Goal: Task Accomplishment & Management: Manage account settings

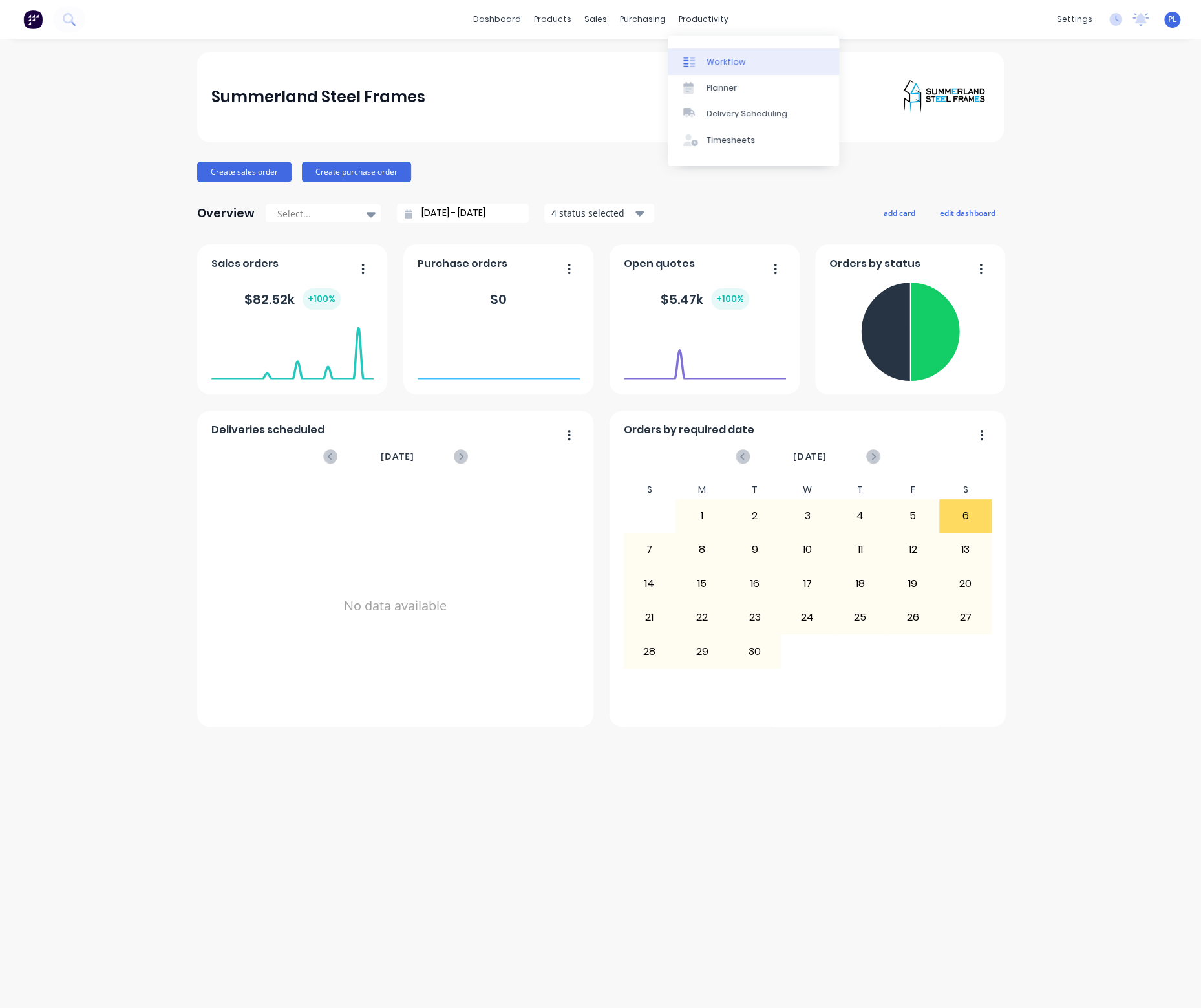
click at [724, 58] on div "Workflow" at bounding box center [726, 62] width 39 height 12
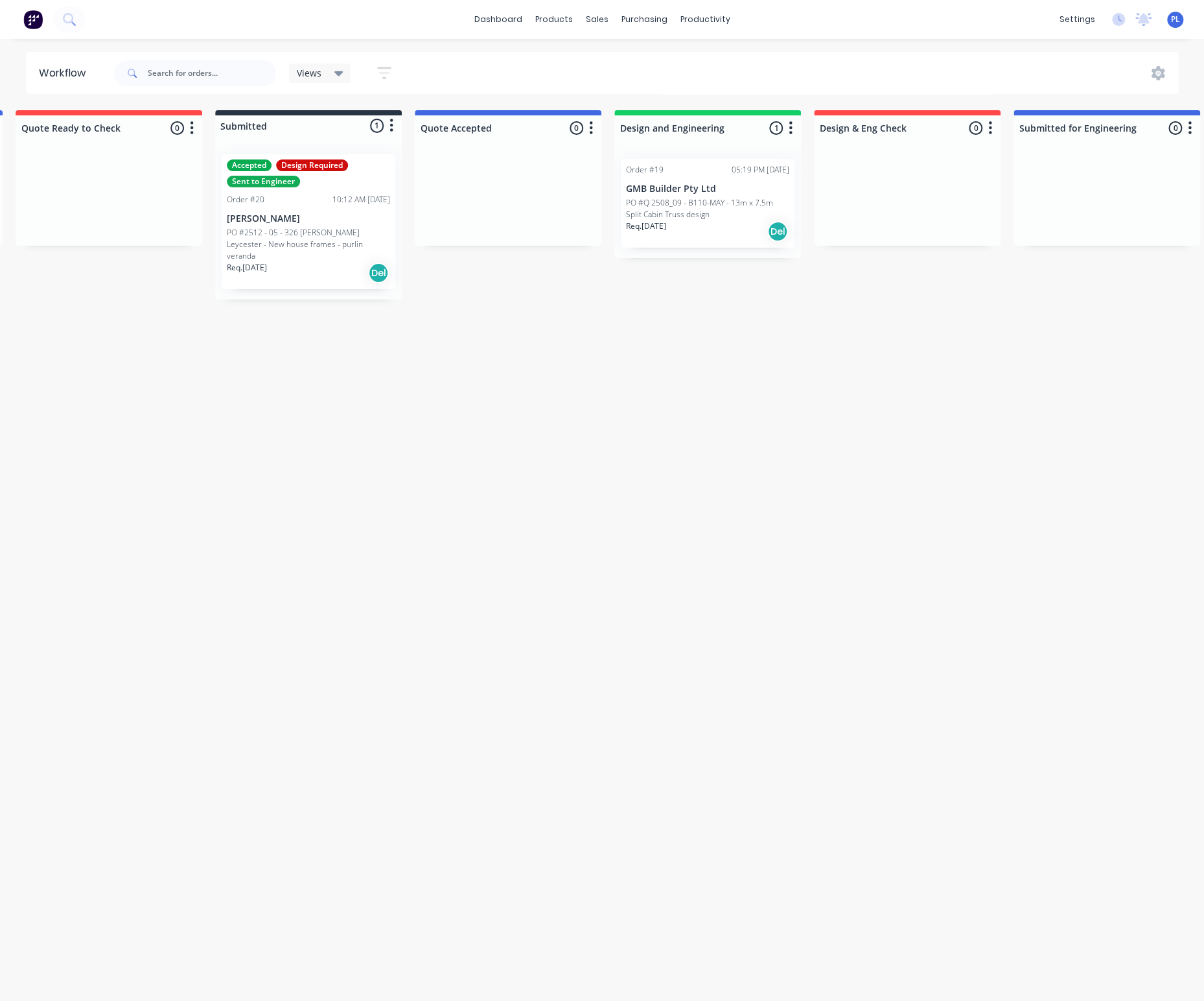
scroll to position [0, 340]
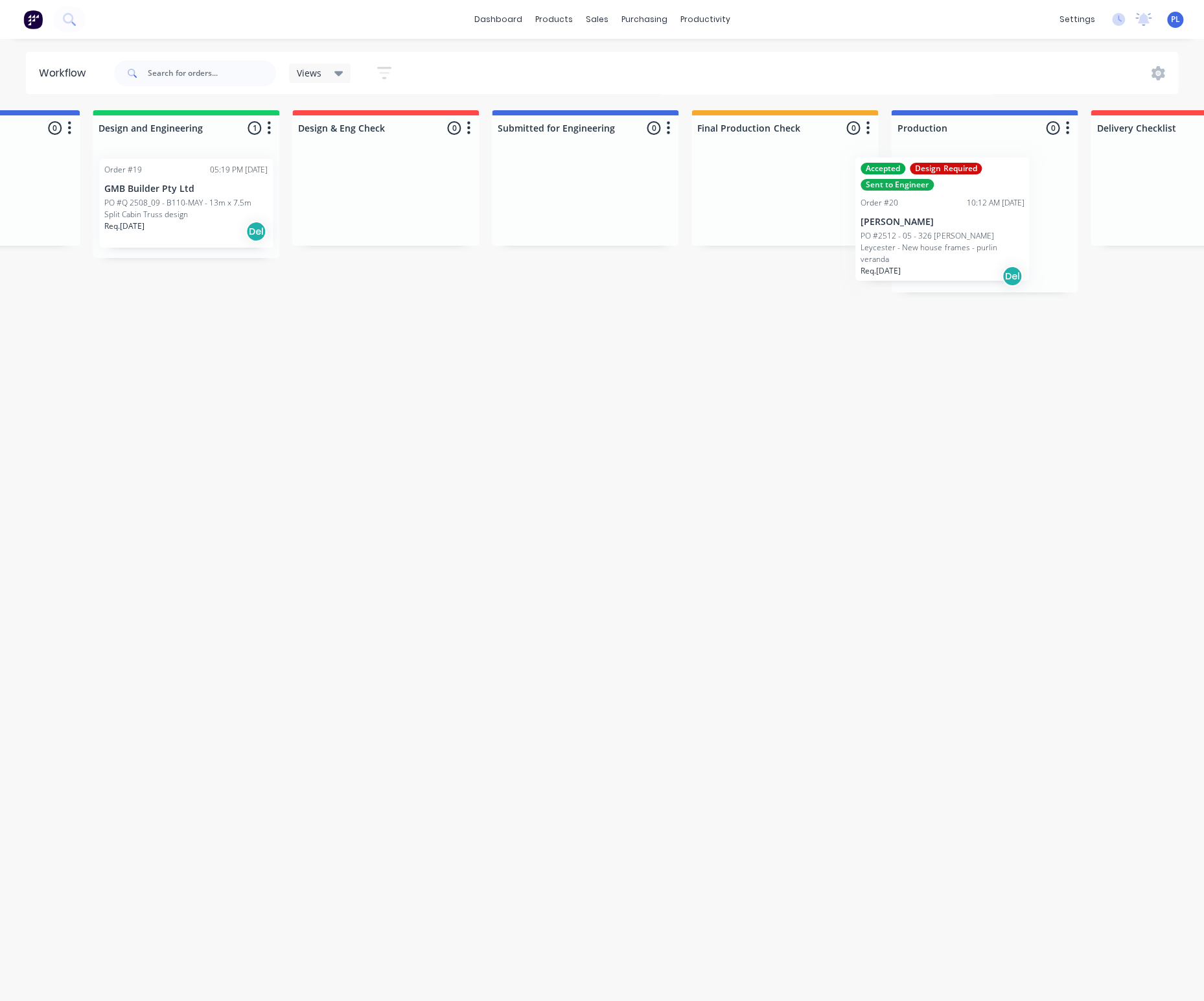
drag, startPoint x: 159, startPoint y: 227, endPoint x: 938, endPoint y: 231, distance: 779.0
click at [938, 231] on div "Quote Request Received 0 Status colour #4169E1 hex #4169E1 Save Cancel Notifica…" at bounding box center [525, 201] width 2537 height 182
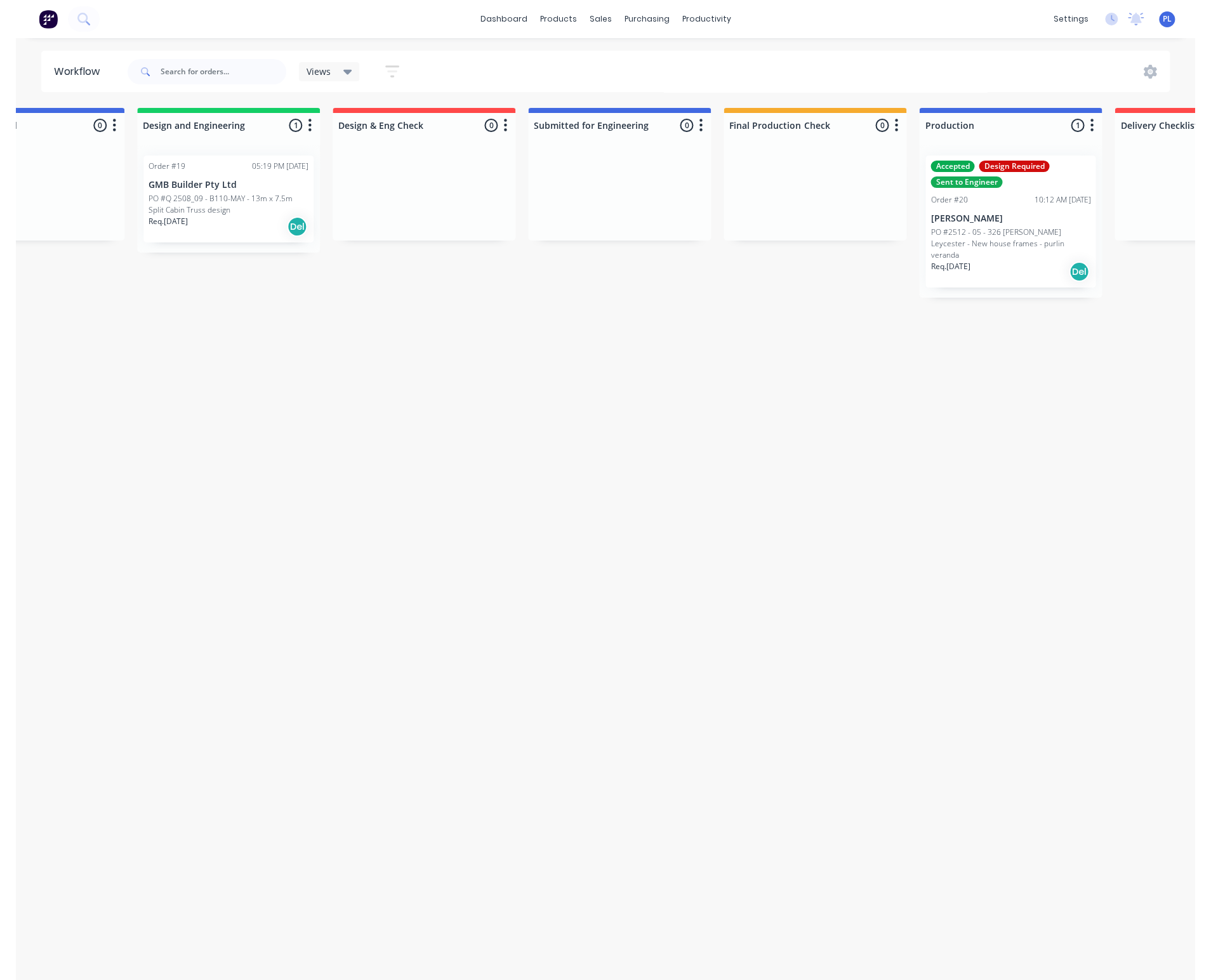
scroll to position [0, 684]
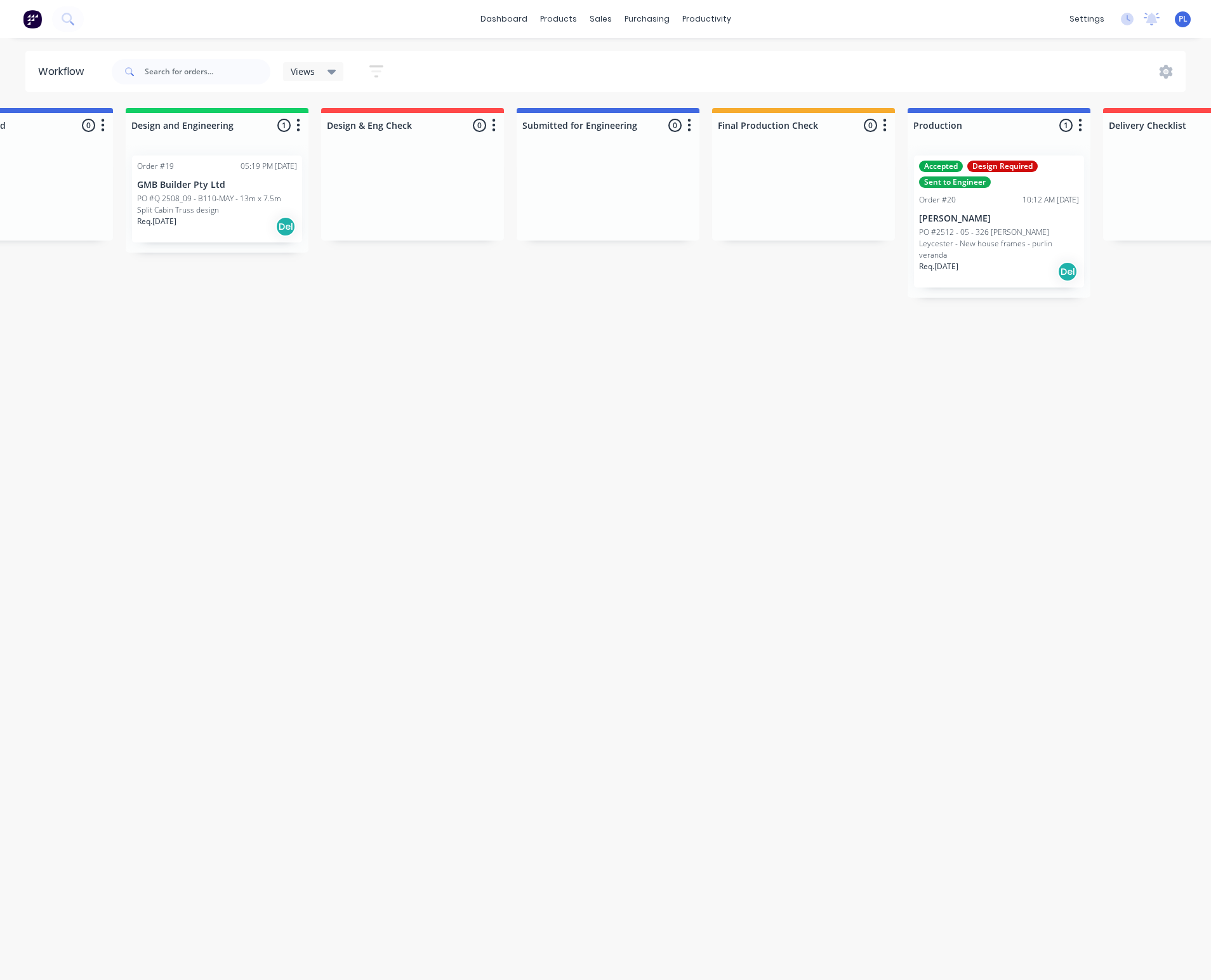
click at [973, 226] on div "Accepted Design Required Sent to Engineer Order #20 10:12 AM [DATE] [PERSON_NAM…" at bounding box center [1000, 222] width 170 height 132
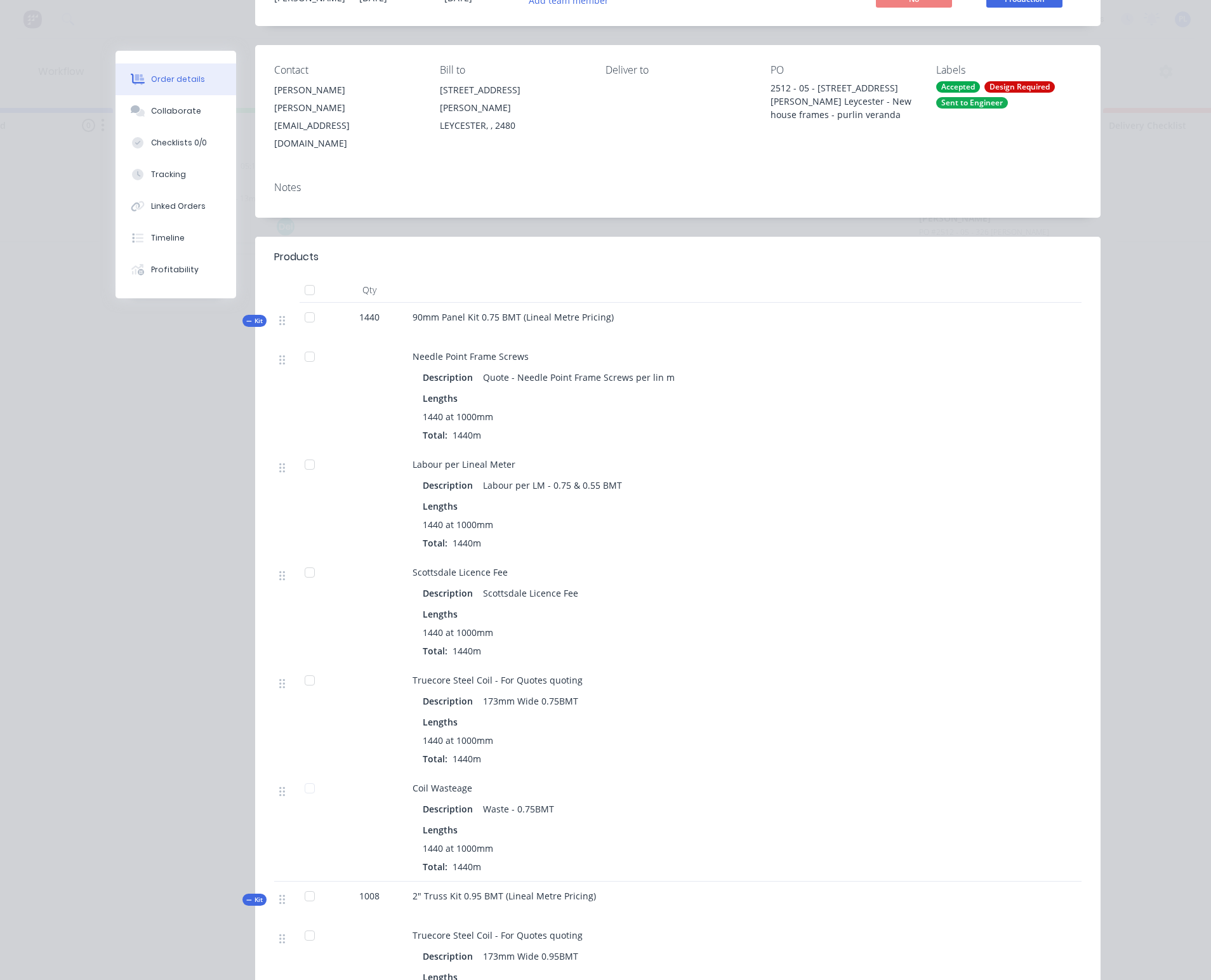
scroll to position [0, 0]
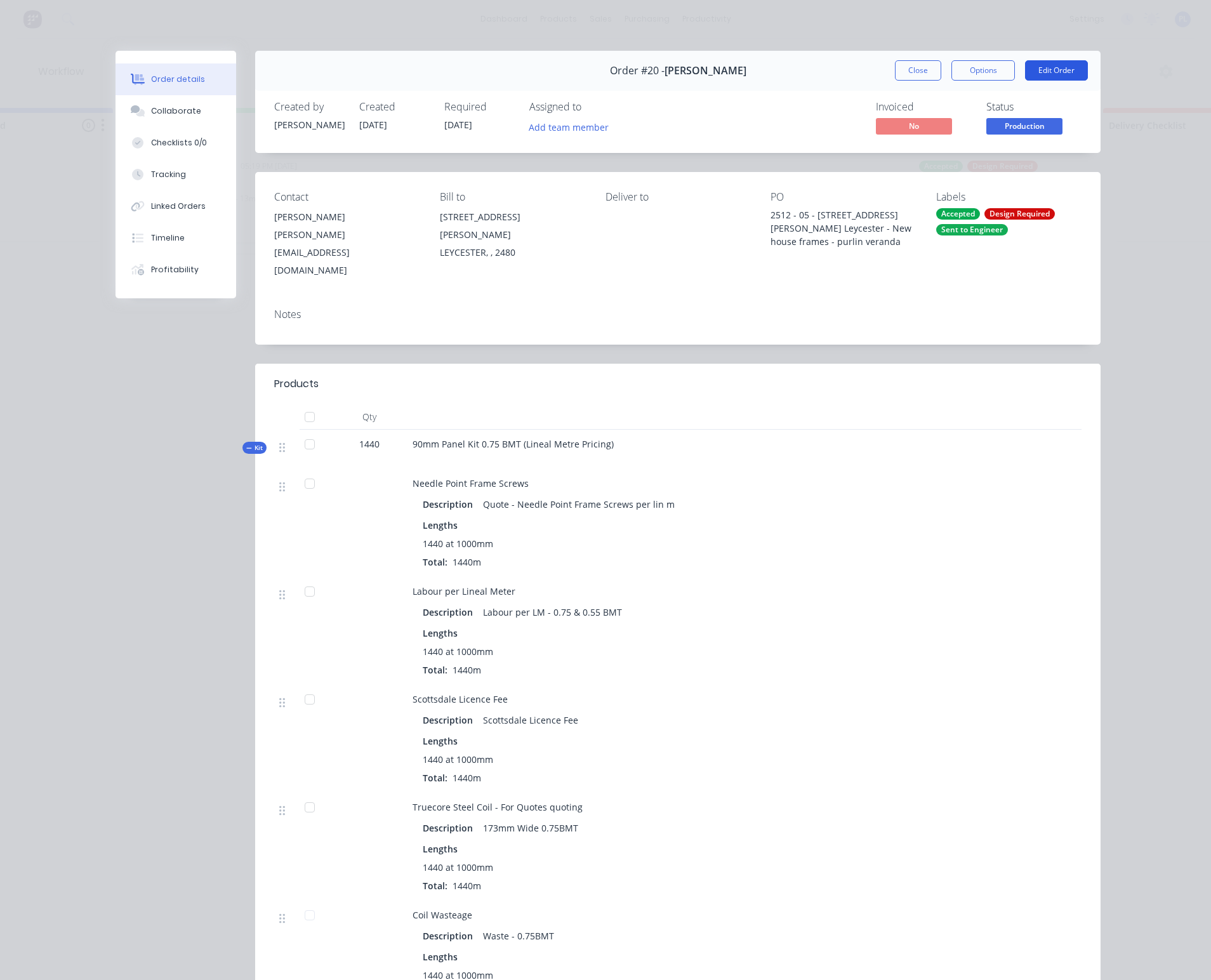
click at [1056, 71] on button "Edit Order" at bounding box center [1057, 70] width 63 height 20
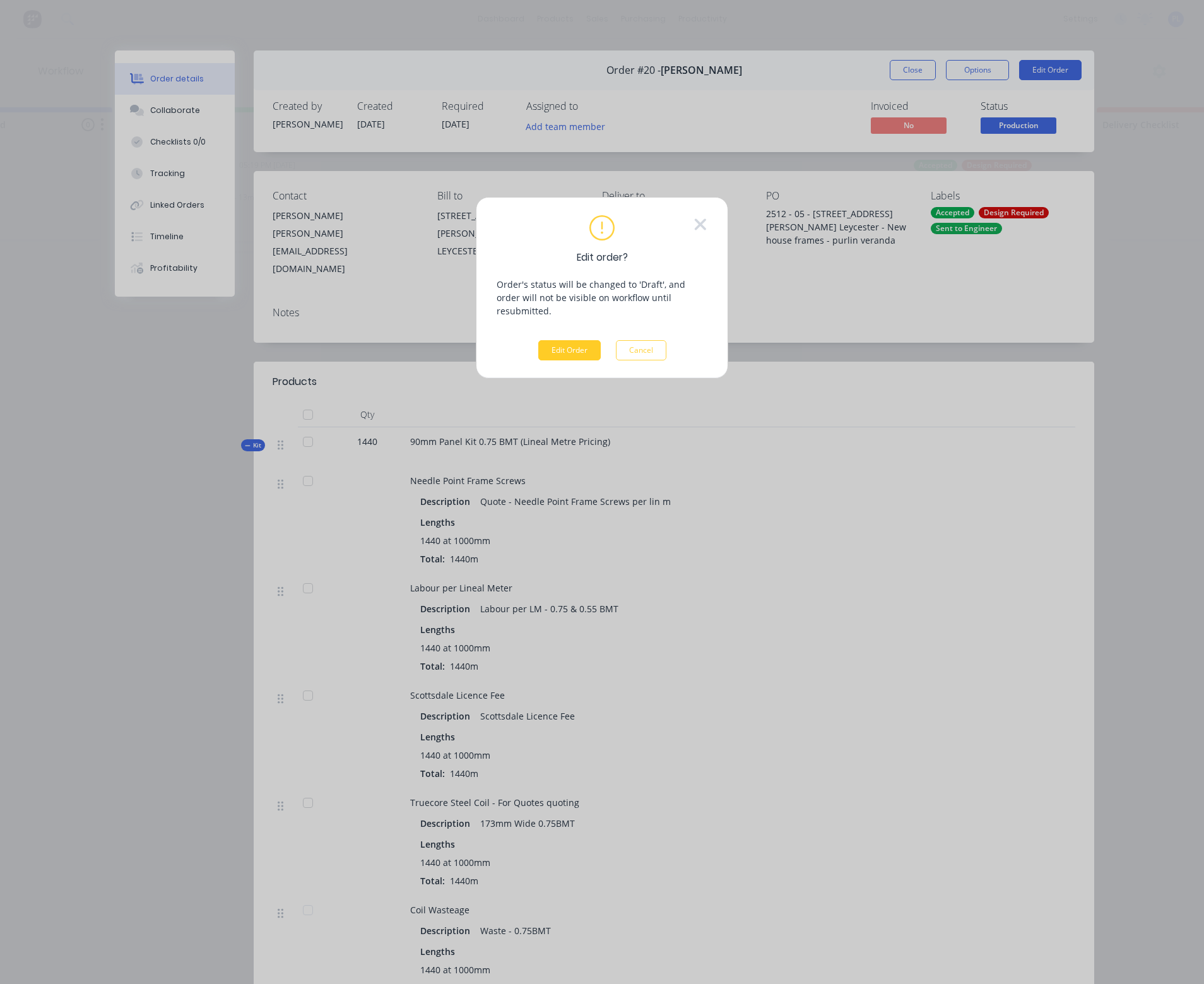
click at [570, 340] on button "Edit Order" at bounding box center [570, 350] width 63 height 20
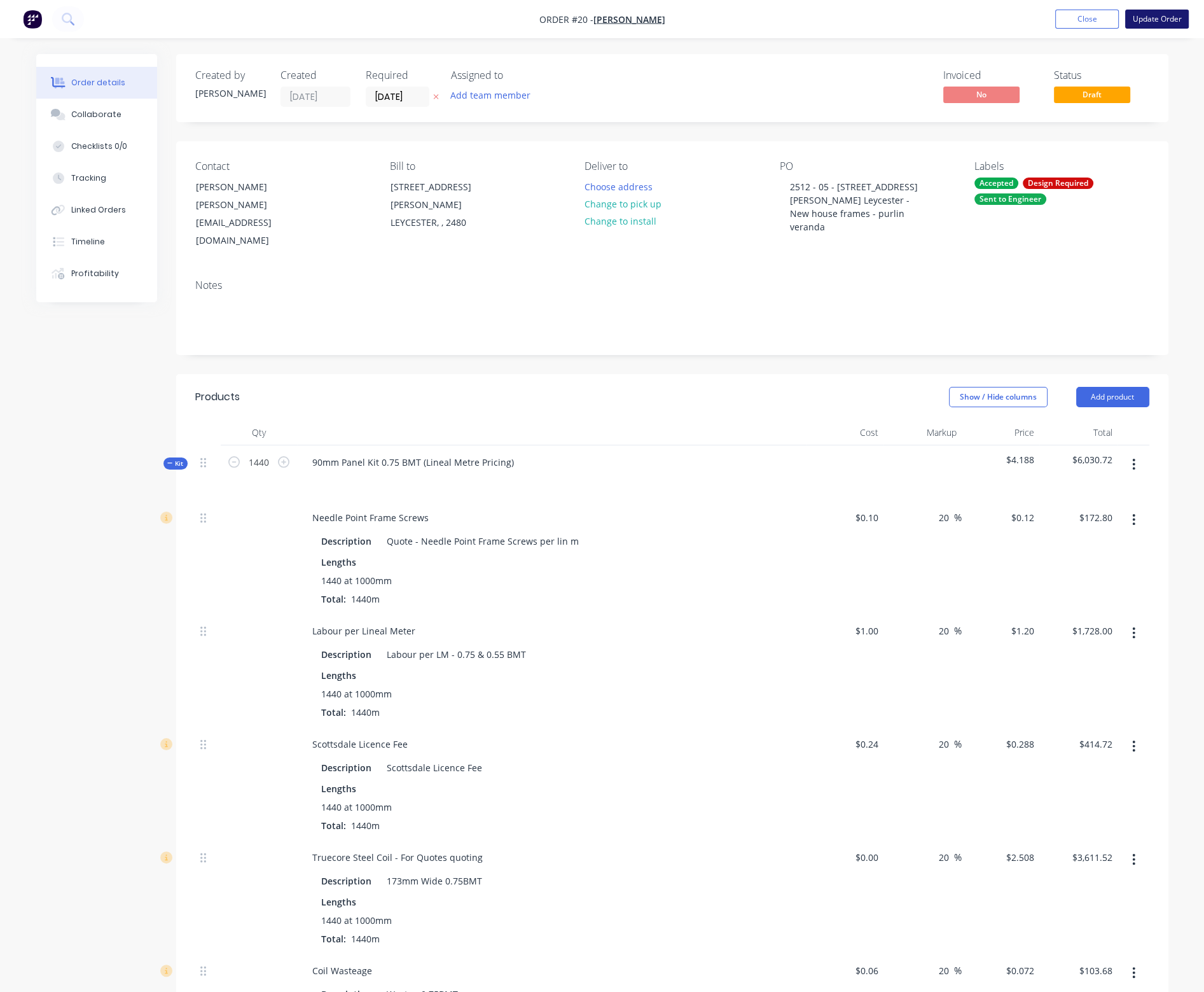
click at [1157, 22] on button "Update Order" at bounding box center [1157, 19] width 63 height 19
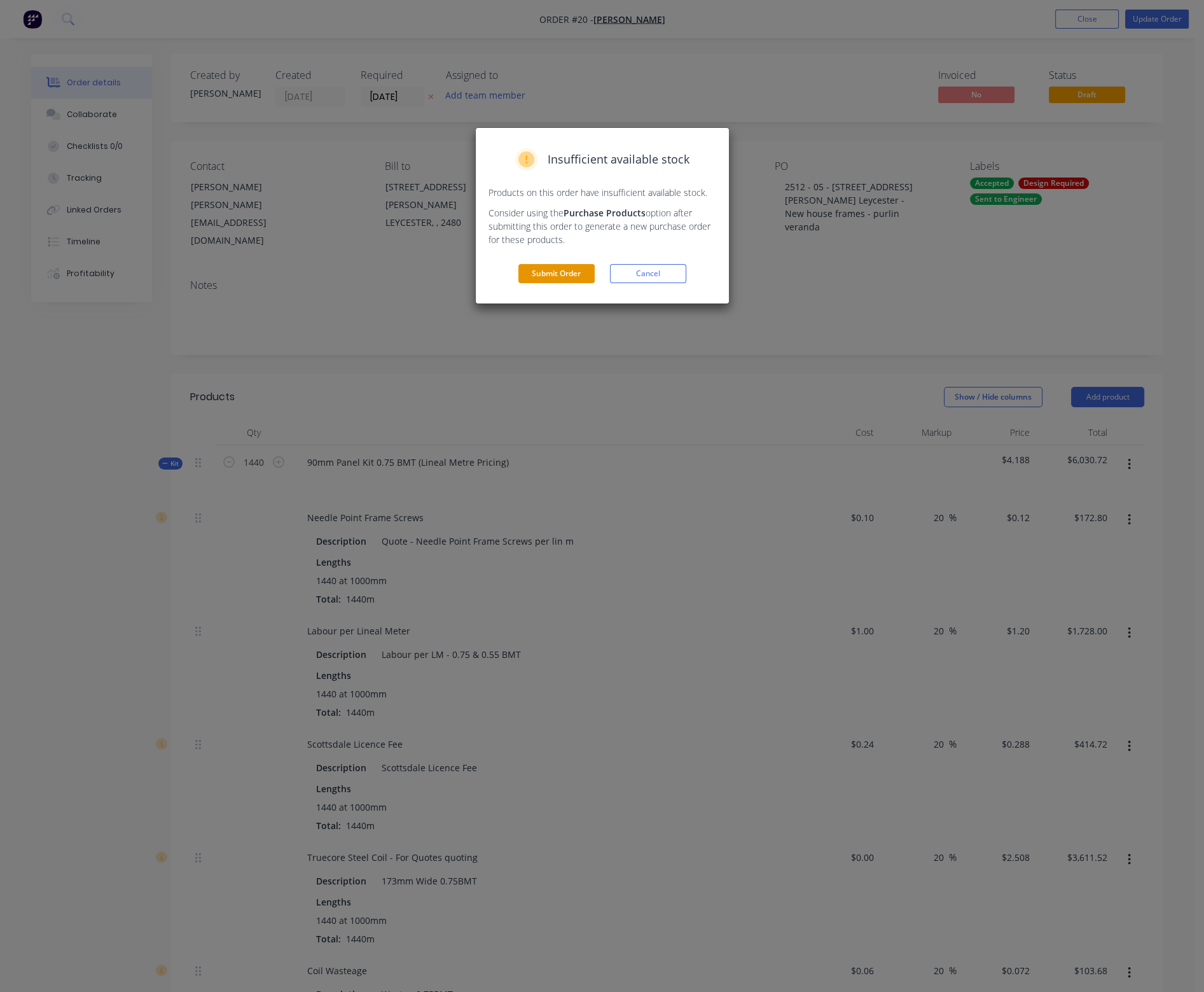
click at [572, 270] on button "Submit Order" at bounding box center [557, 273] width 77 height 19
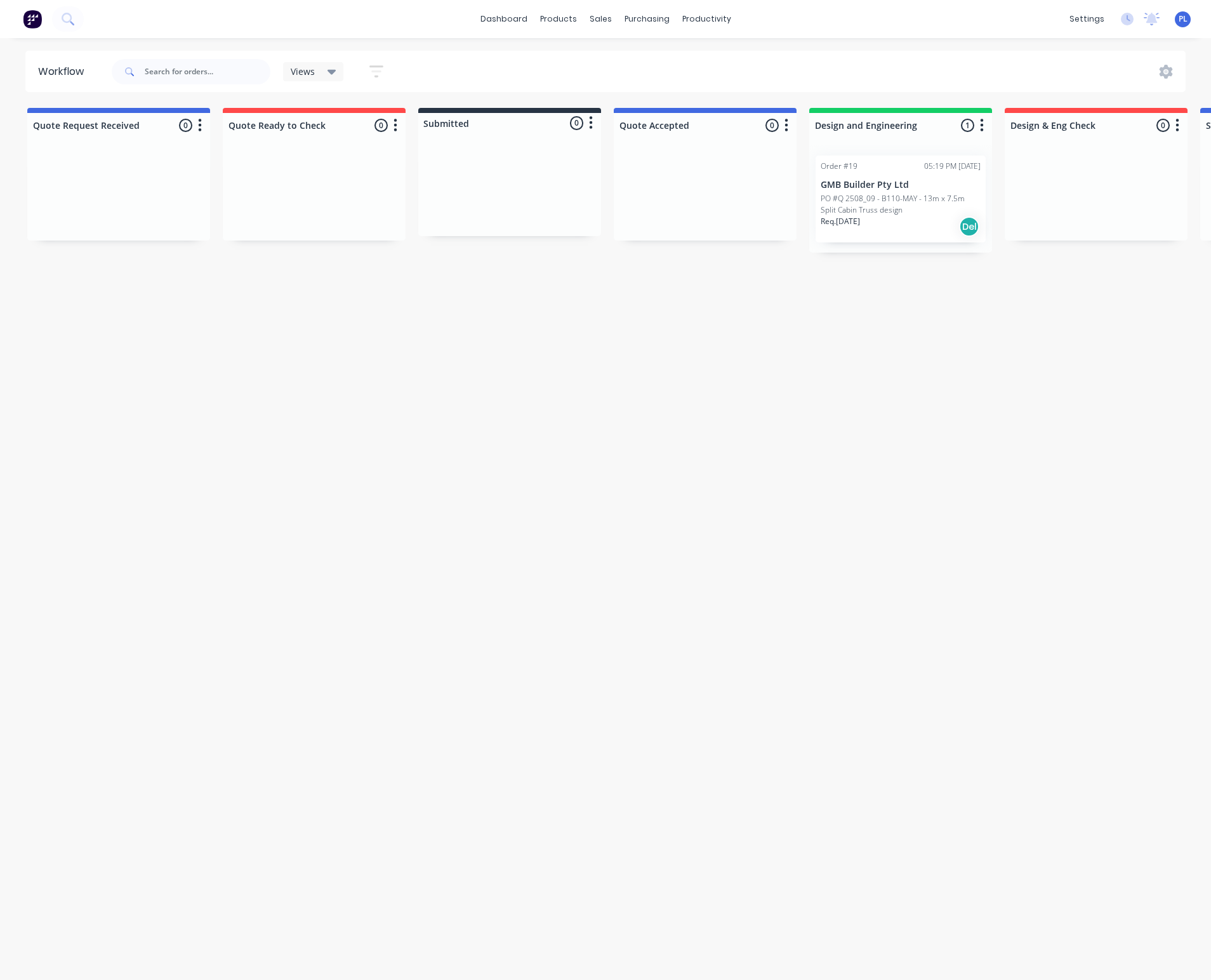
click at [873, 190] on div "Order #19 05:19 PM [DATE] GMB Builder Pty Ltd PO #Q 2508_09 - B110-MAY - 13m x …" at bounding box center [901, 199] width 170 height 87
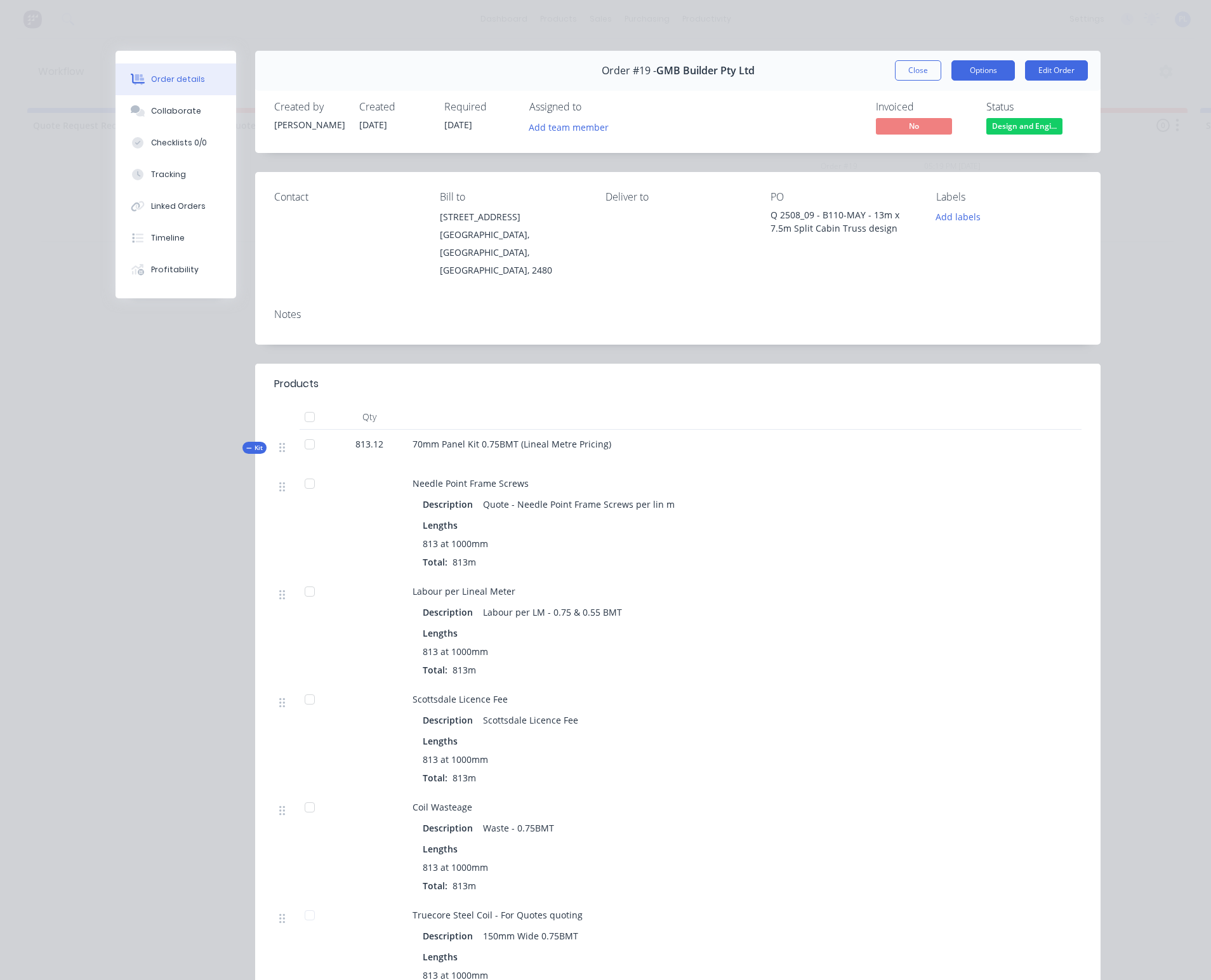
click at [978, 72] on button "Options" at bounding box center [983, 70] width 63 height 20
click at [902, 66] on button "Close" at bounding box center [918, 70] width 46 height 20
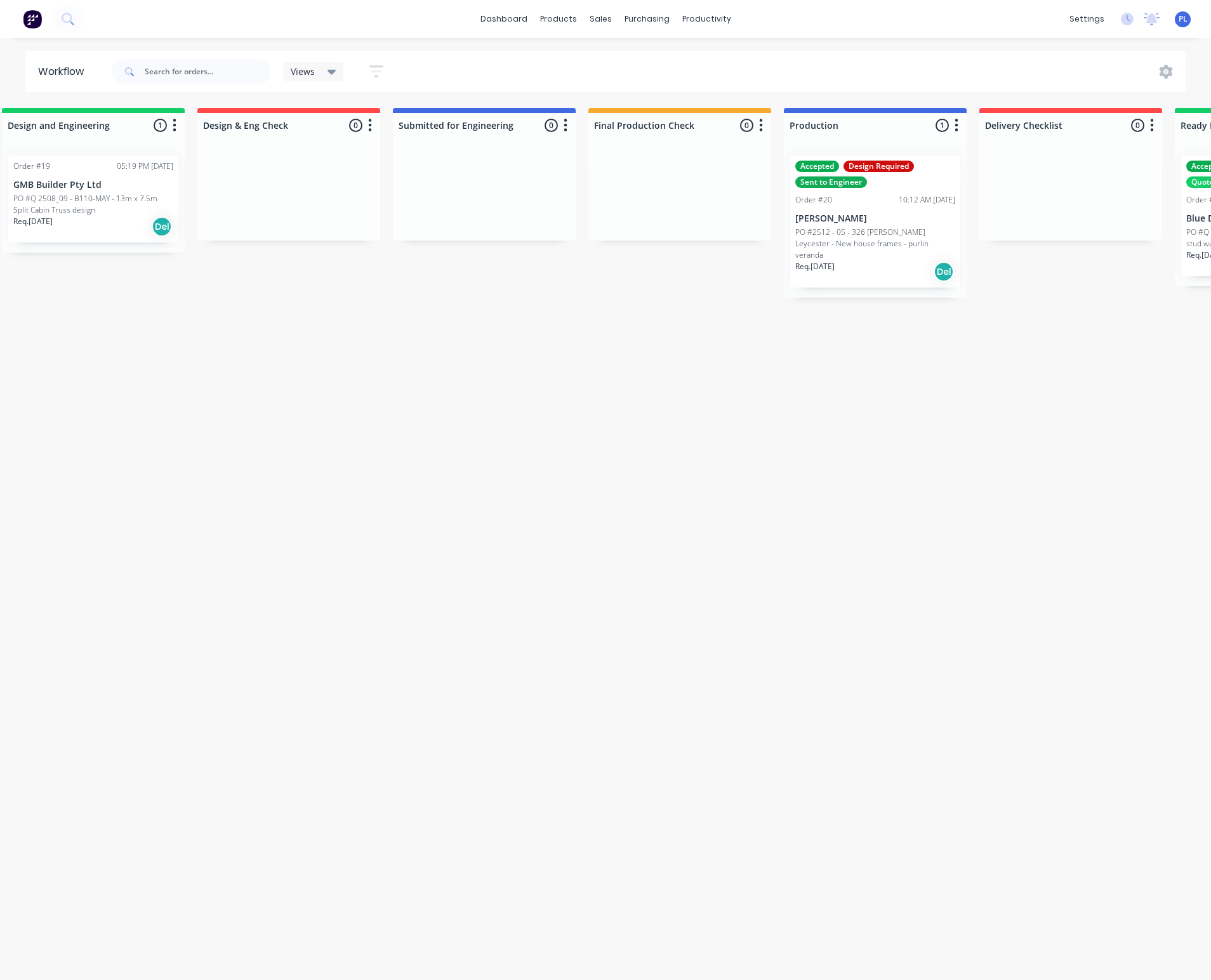
scroll to position [0, 830]
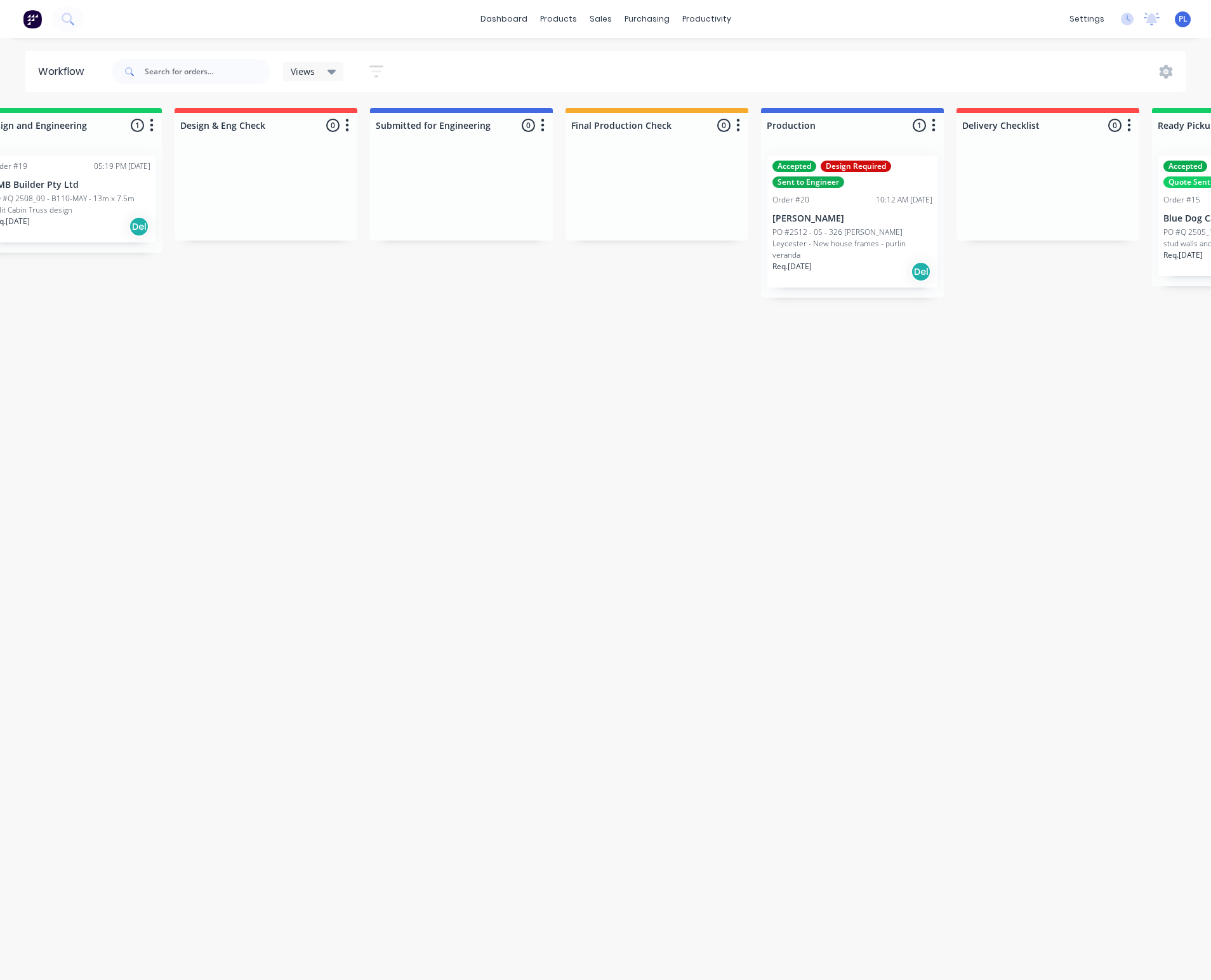
click at [819, 228] on p "PO #2512 - 05 - 326 [PERSON_NAME] Leycester - New house frames - purlin veranda" at bounding box center [852, 244] width 160 height 34
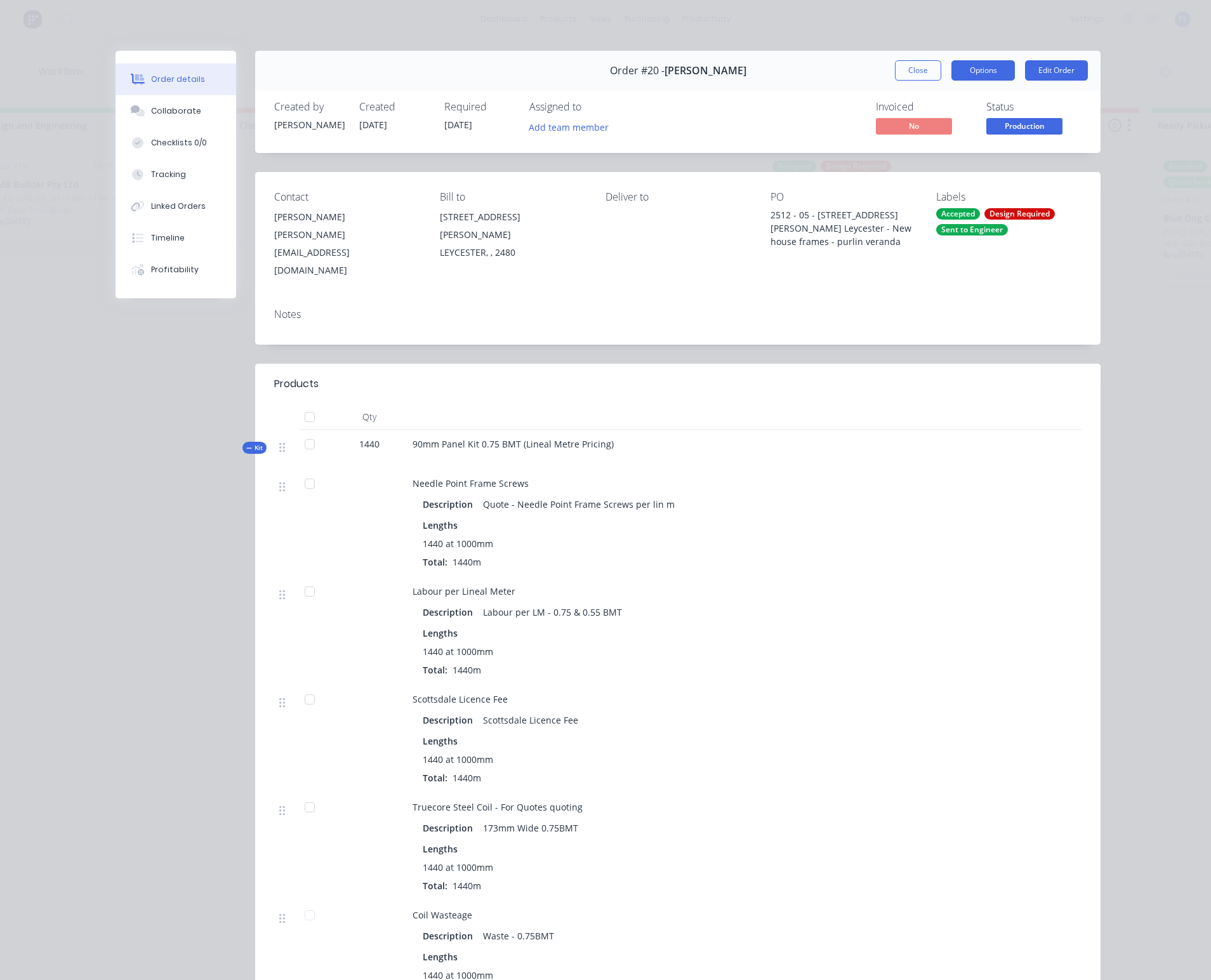
click at [979, 68] on button "Options" at bounding box center [983, 70] width 63 height 20
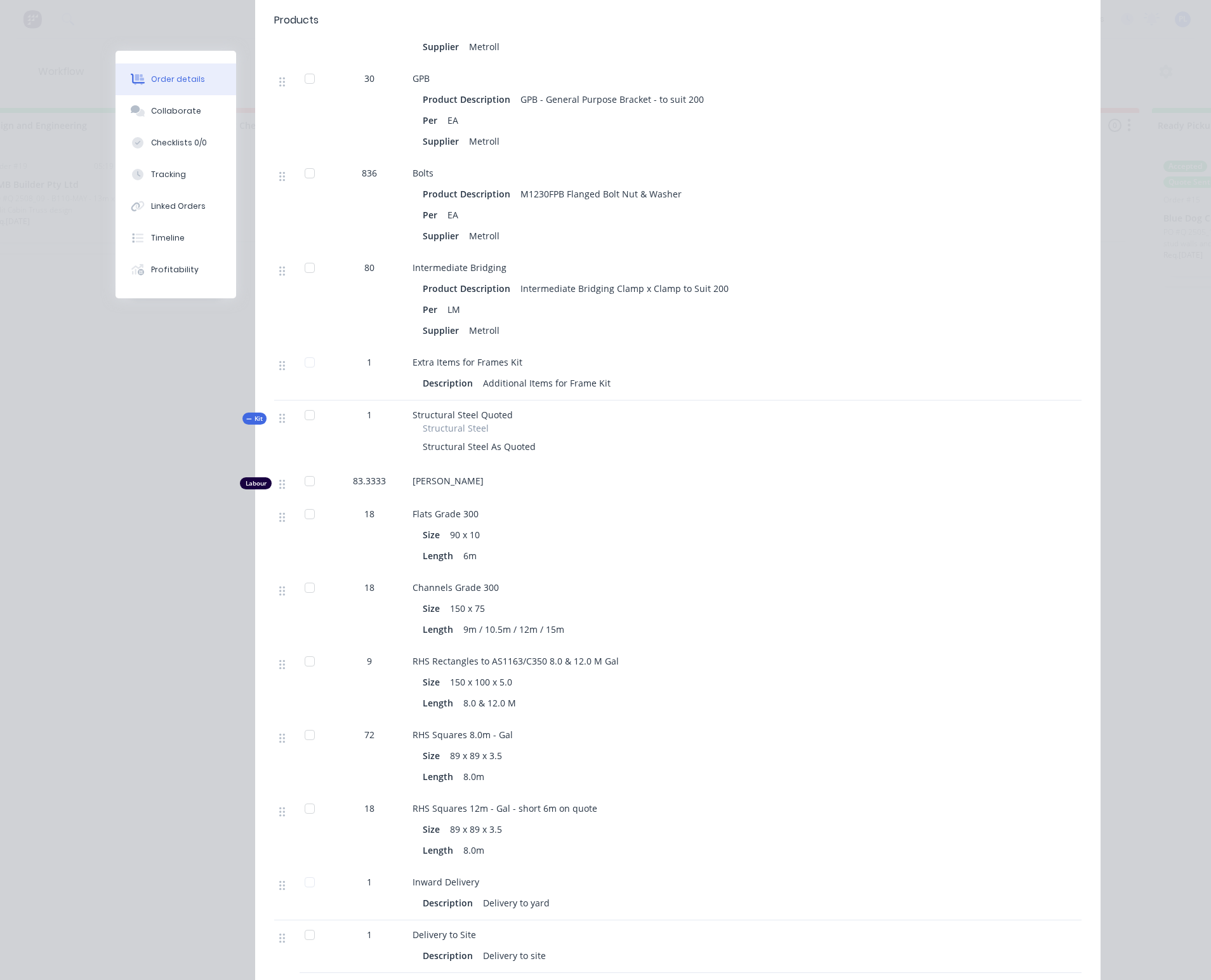
scroll to position [3256, 0]
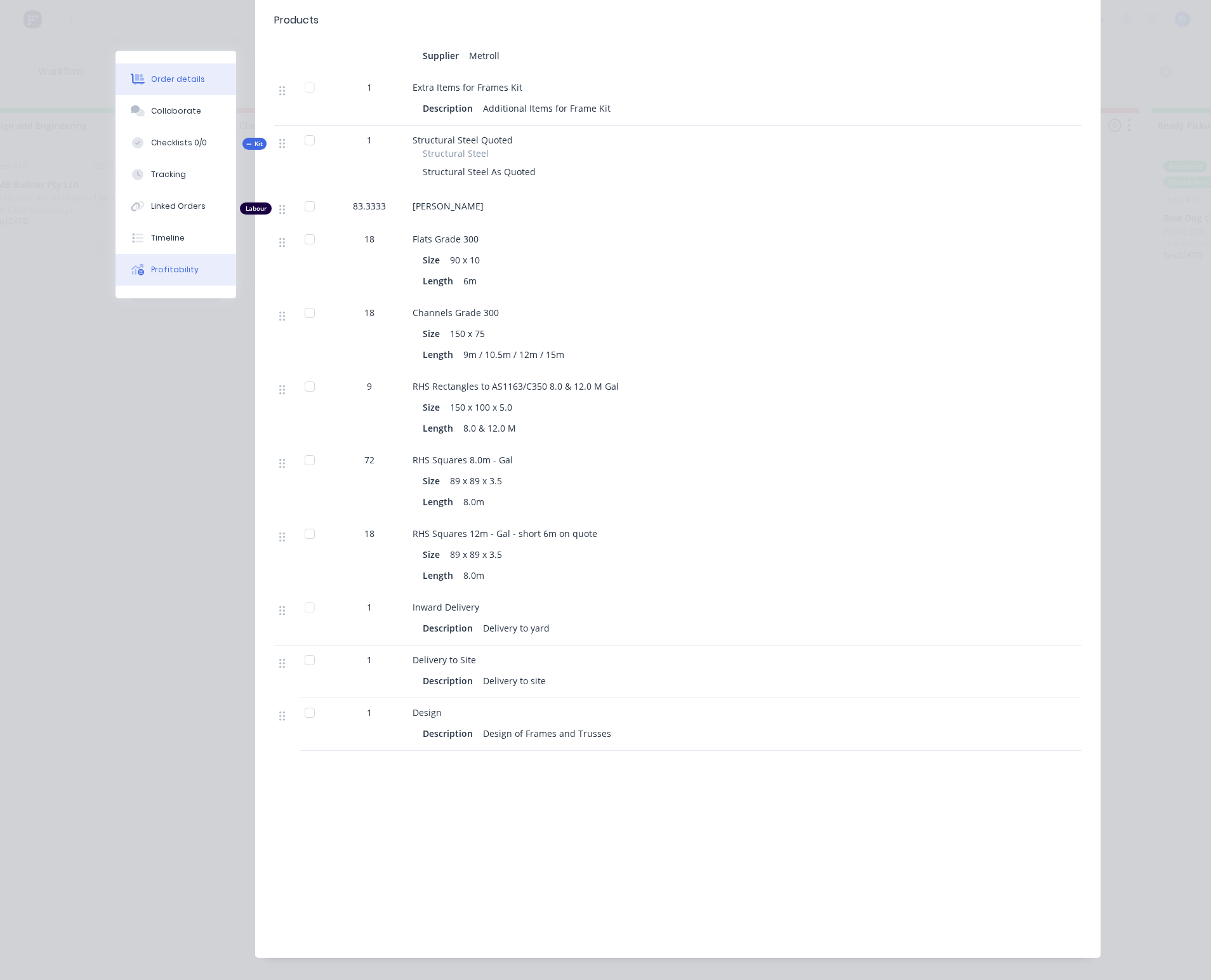
click at [160, 266] on div "Profitability" at bounding box center [175, 270] width 48 height 11
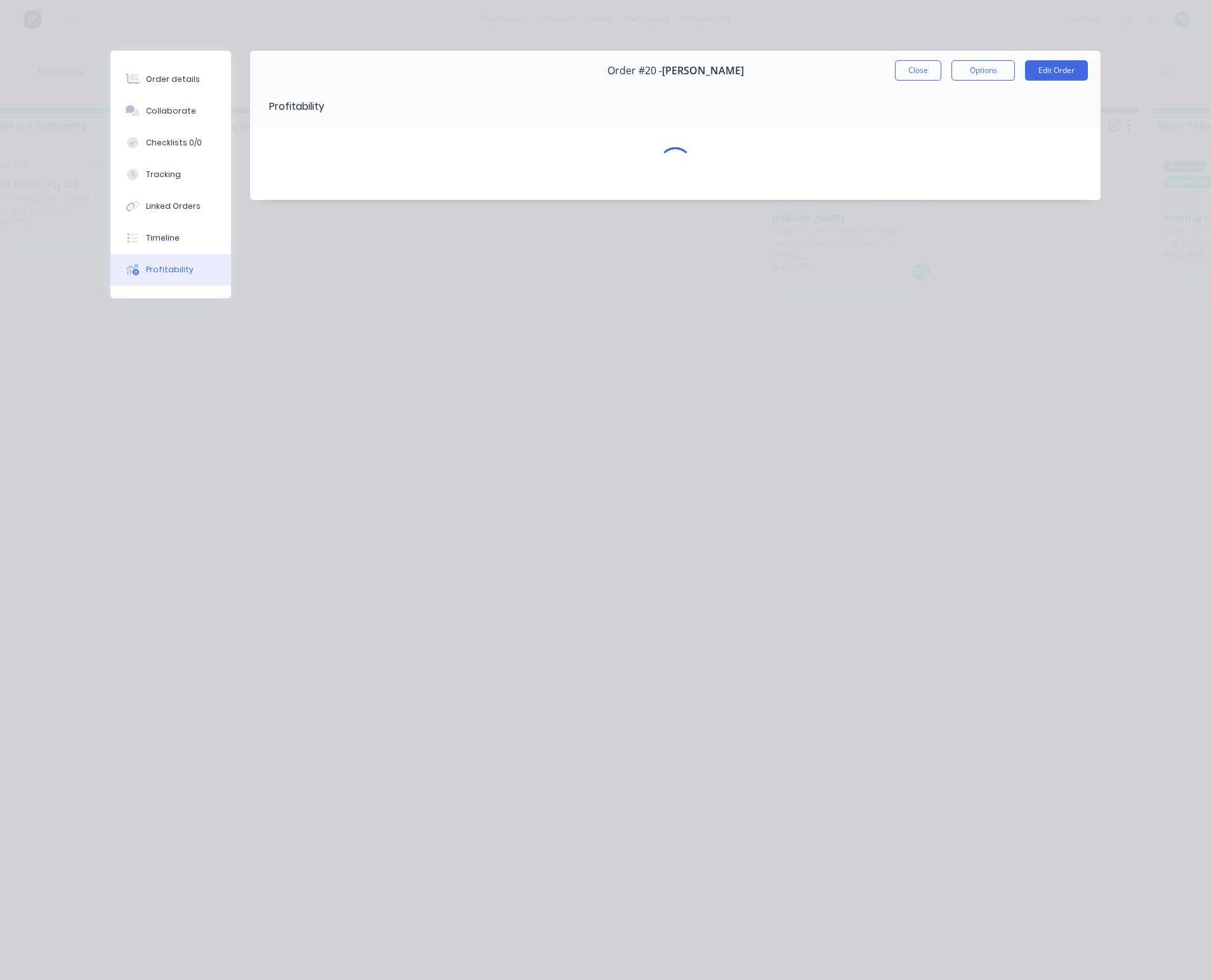
scroll to position [0, 0]
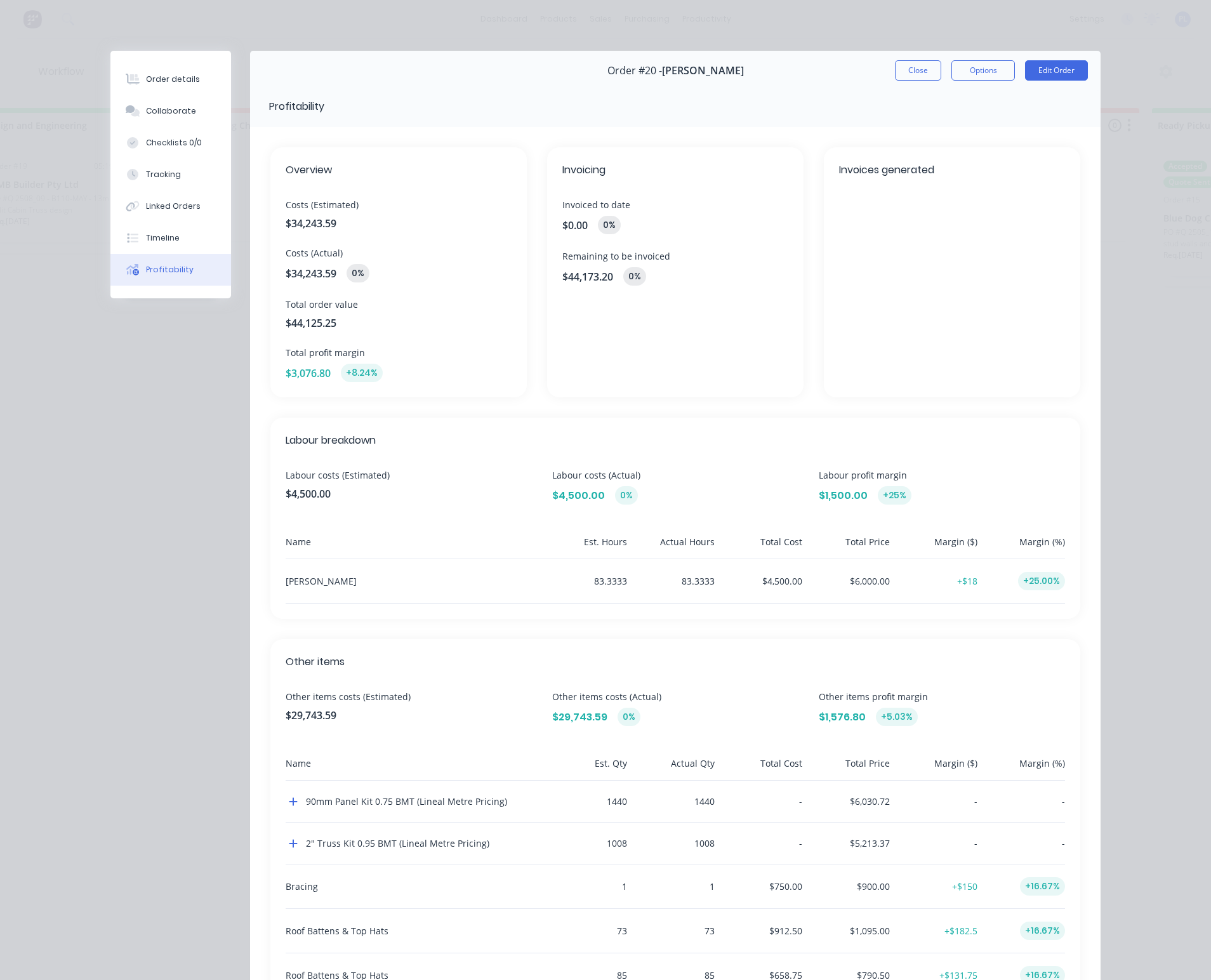
click at [593, 269] on span "$44,173.20" at bounding box center [587, 276] width 51 height 15
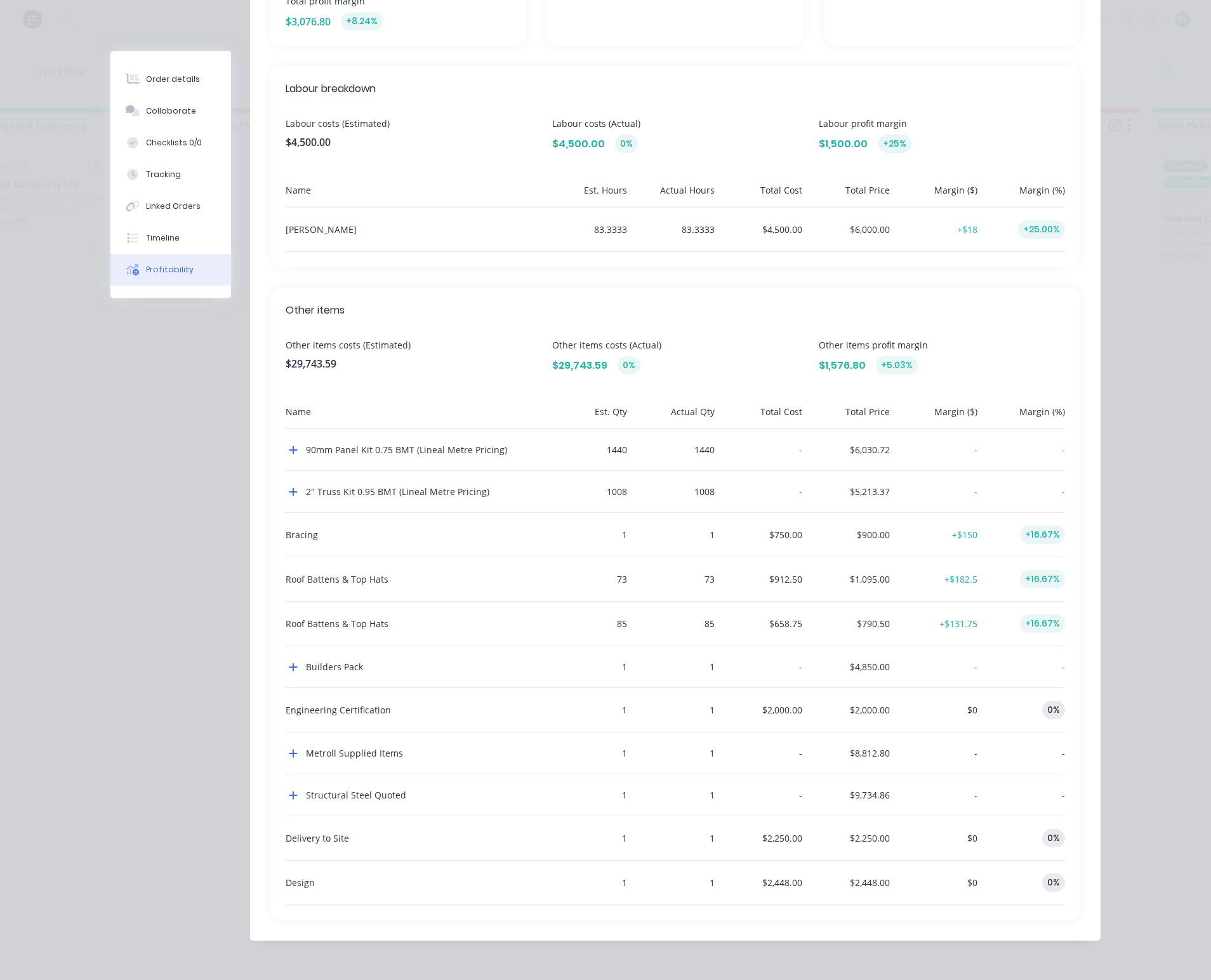
scroll to position [371, 0]
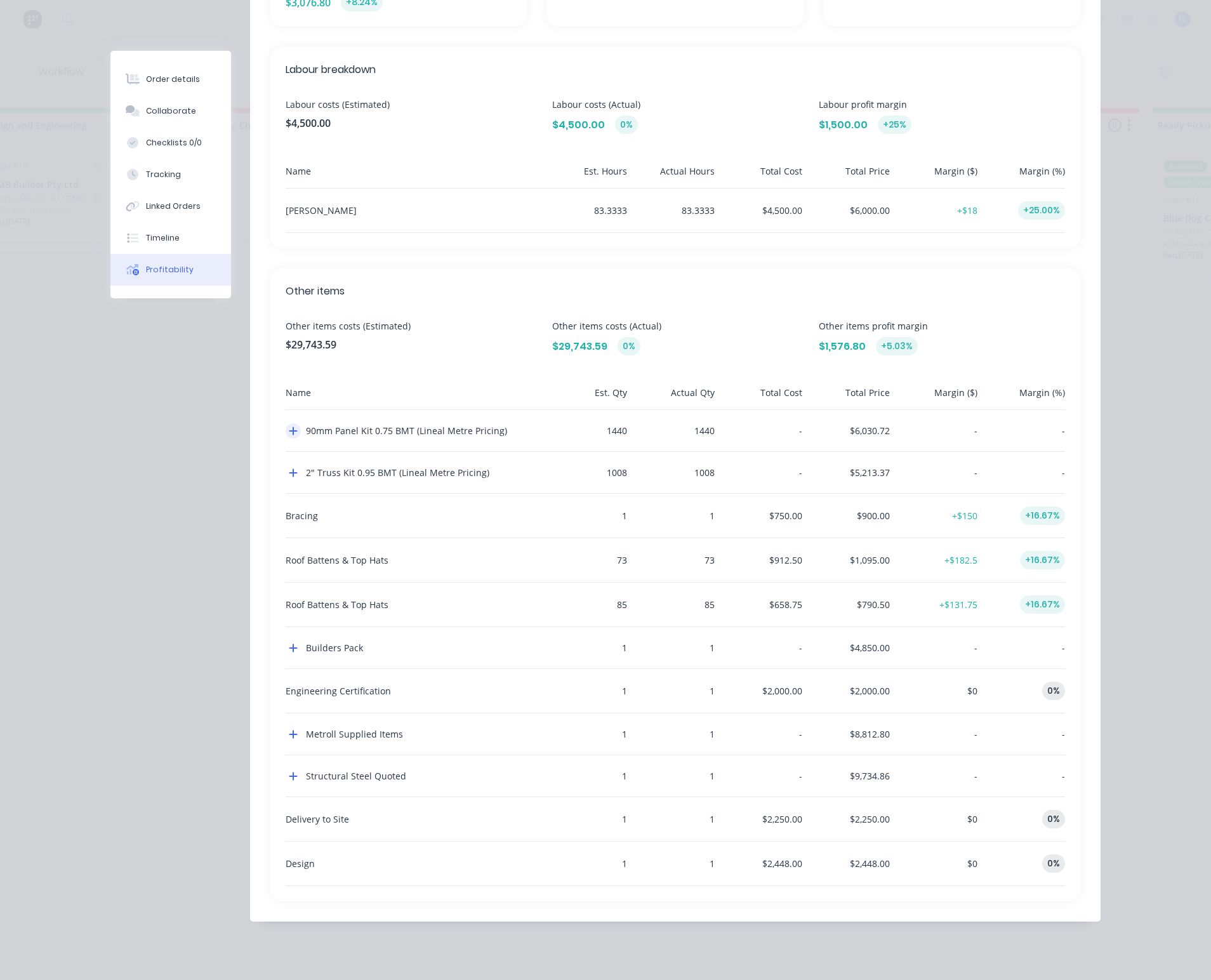
click at [289, 427] on icon "button" at bounding box center [293, 430] width 9 height 11
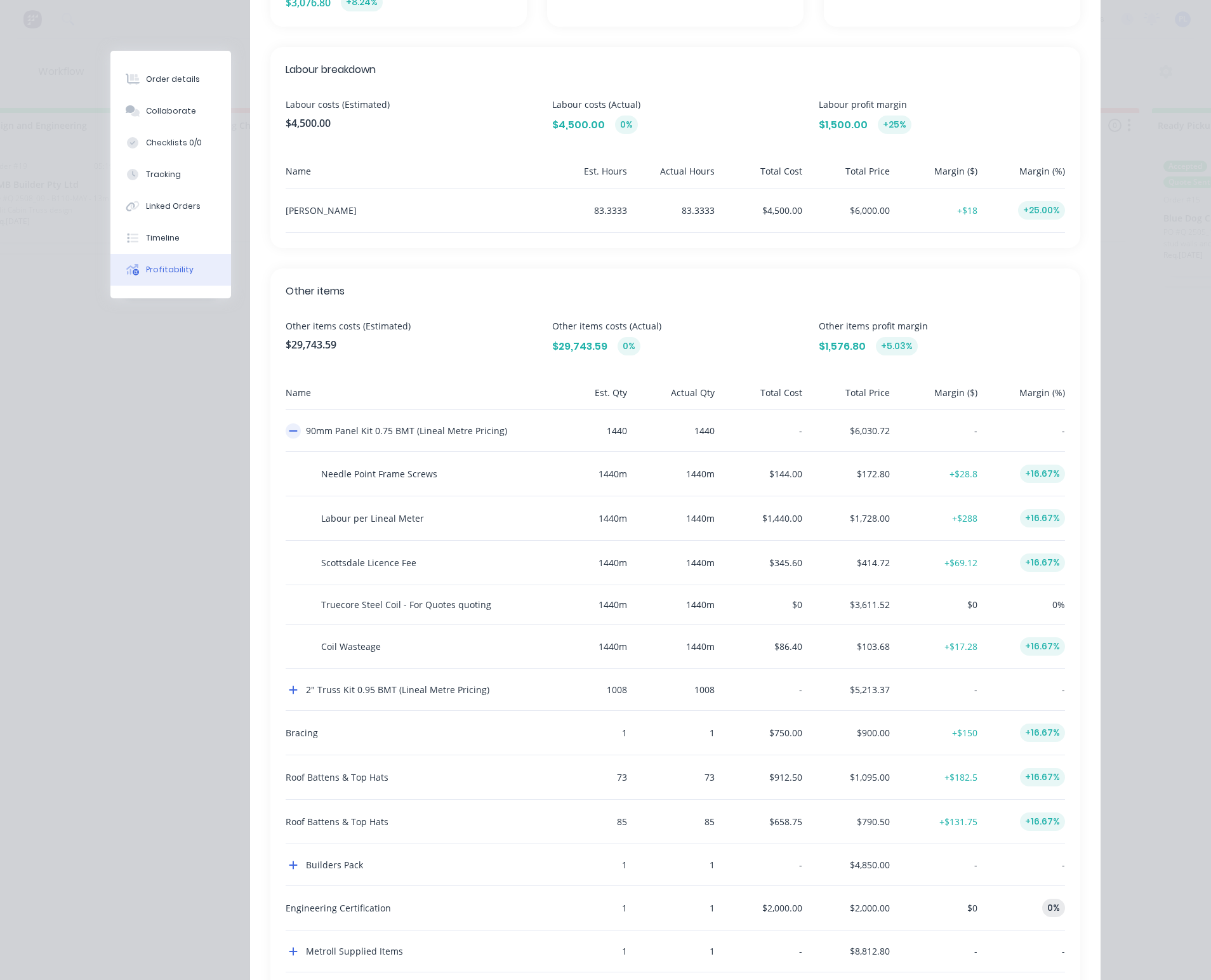
click at [289, 427] on icon "button" at bounding box center [293, 430] width 9 height 11
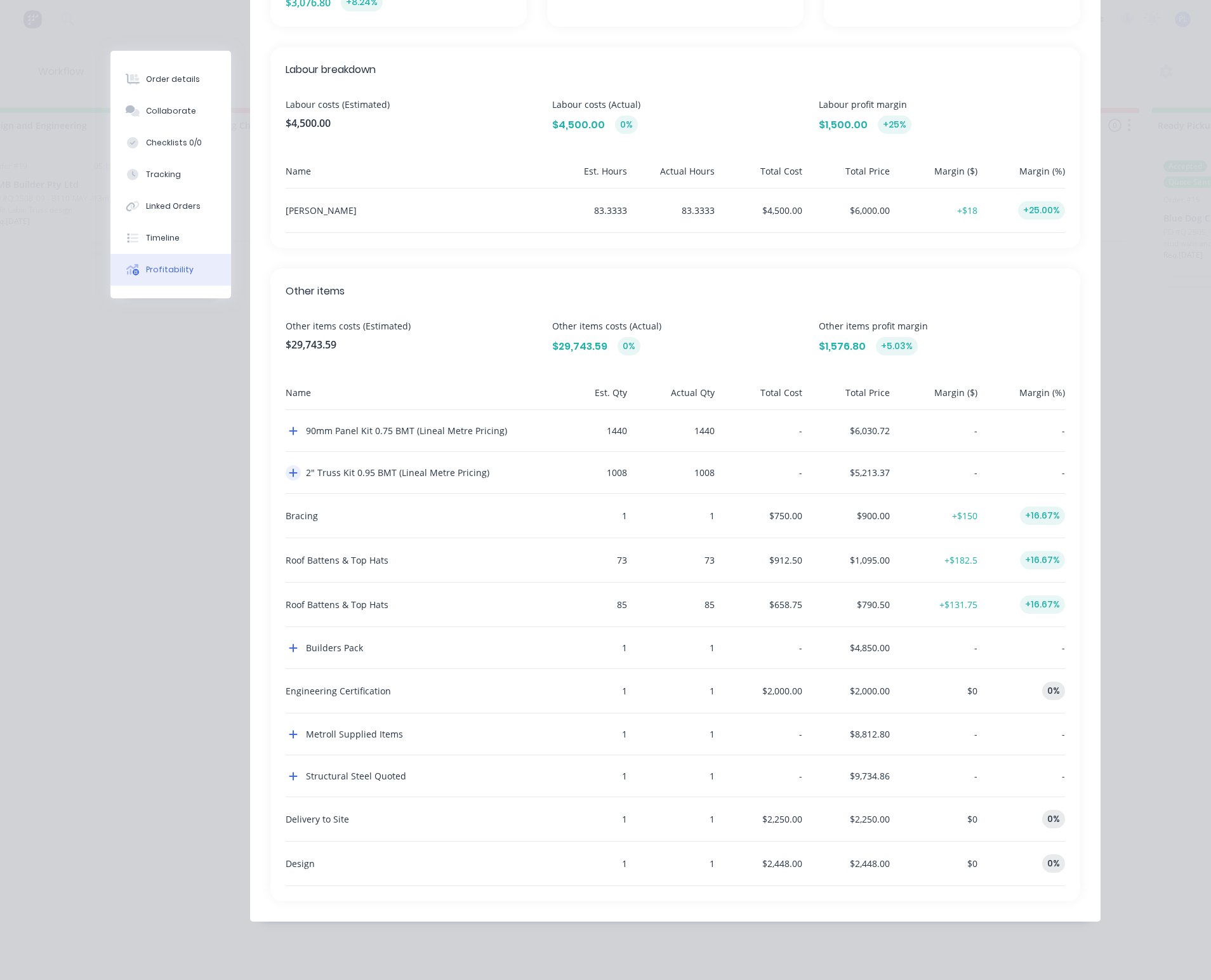
click at [289, 474] on icon "button" at bounding box center [293, 472] width 9 height 11
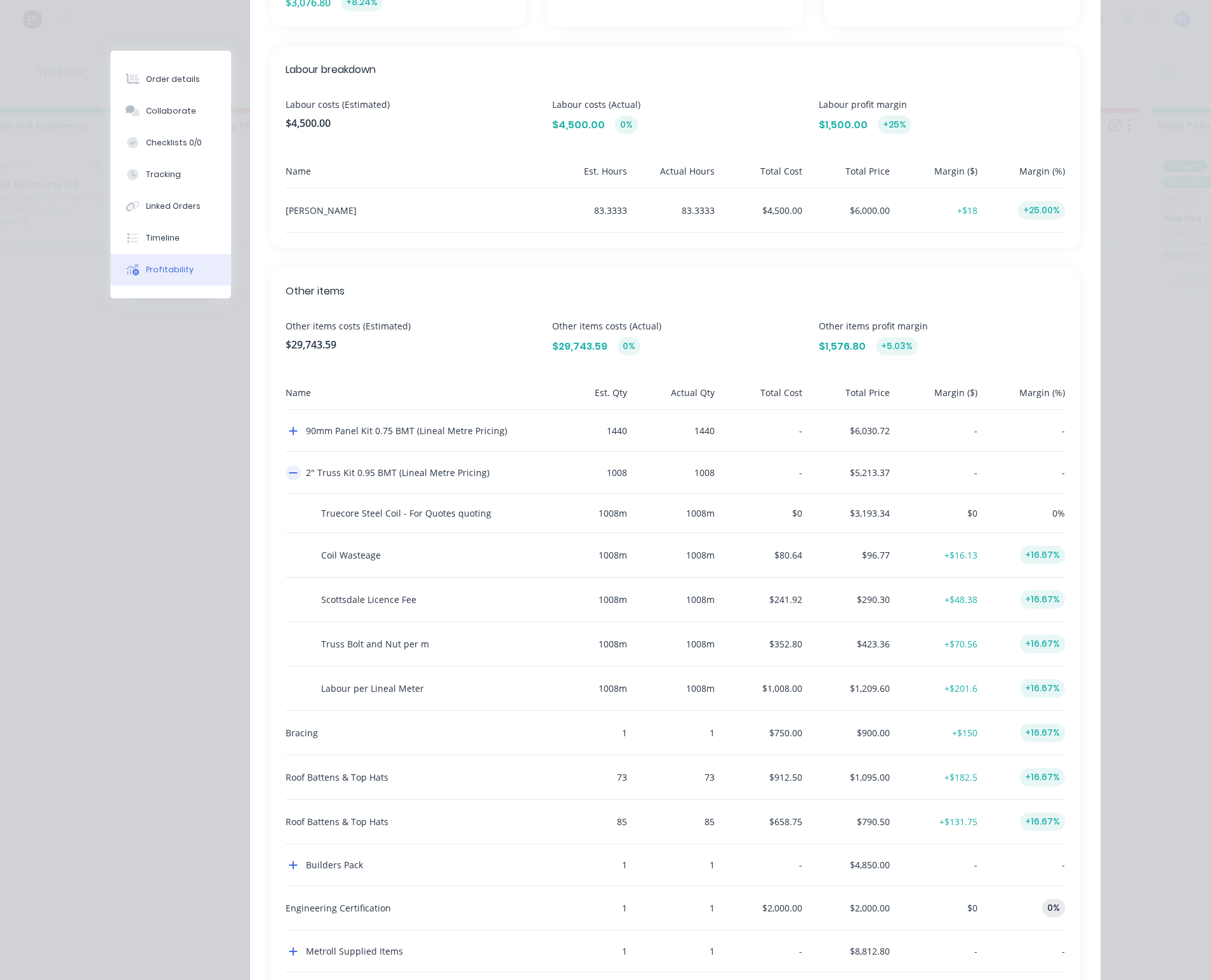
click at [289, 474] on icon "button" at bounding box center [293, 472] width 9 height 11
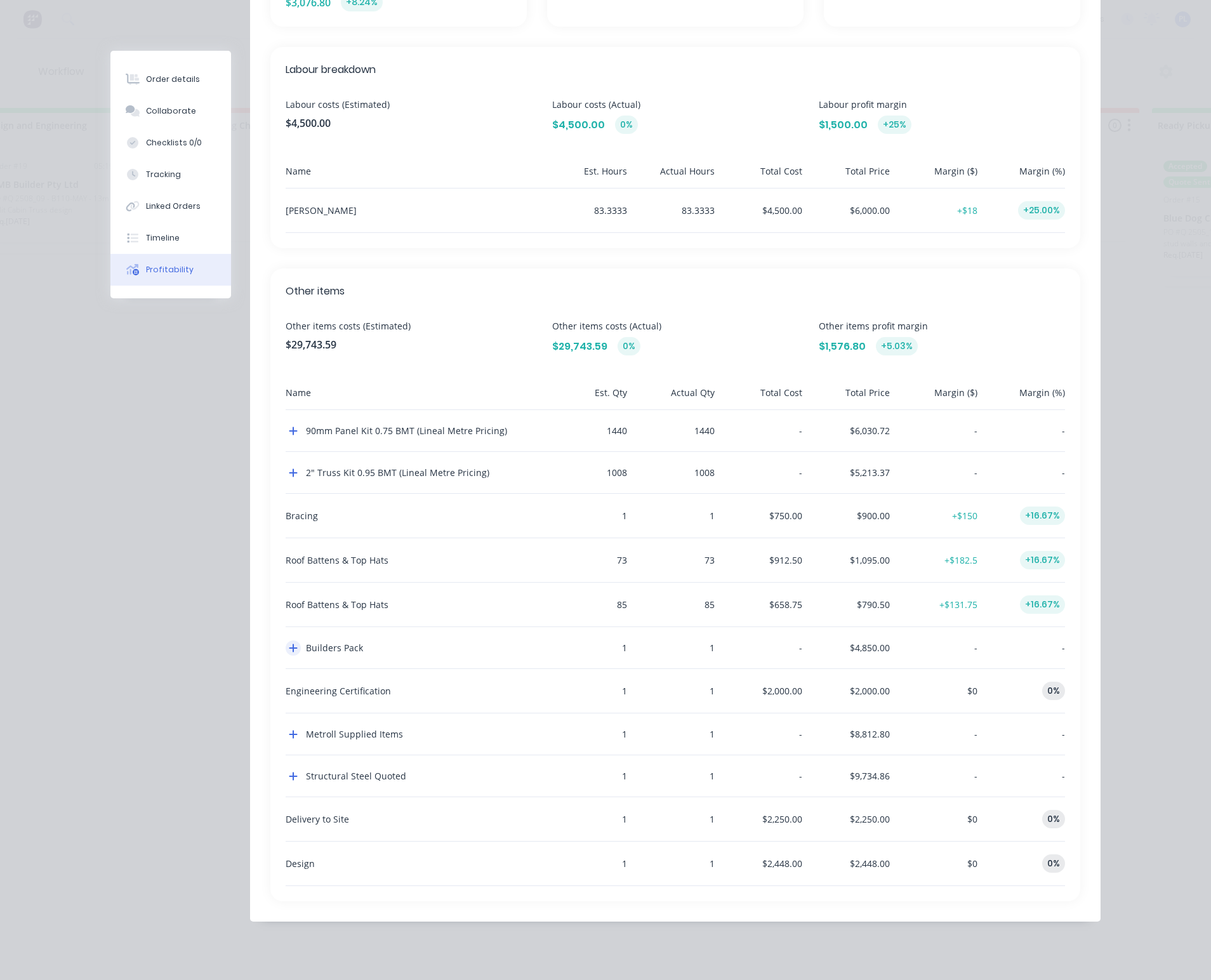
click at [291, 642] on icon "button" at bounding box center [293, 647] width 9 height 11
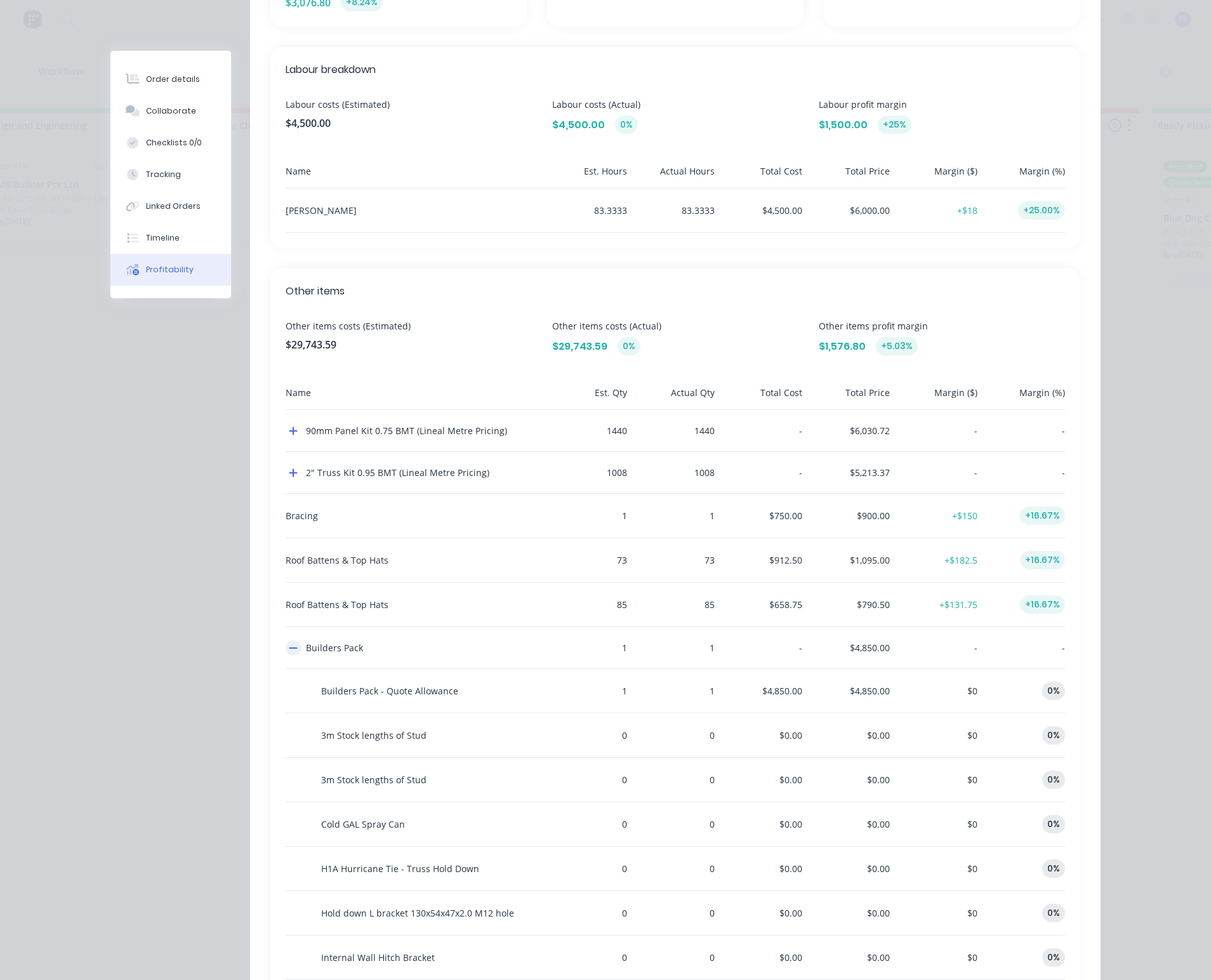
click at [291, 642] on icon "button" at bounding box center [293, 647] width 9 height 11
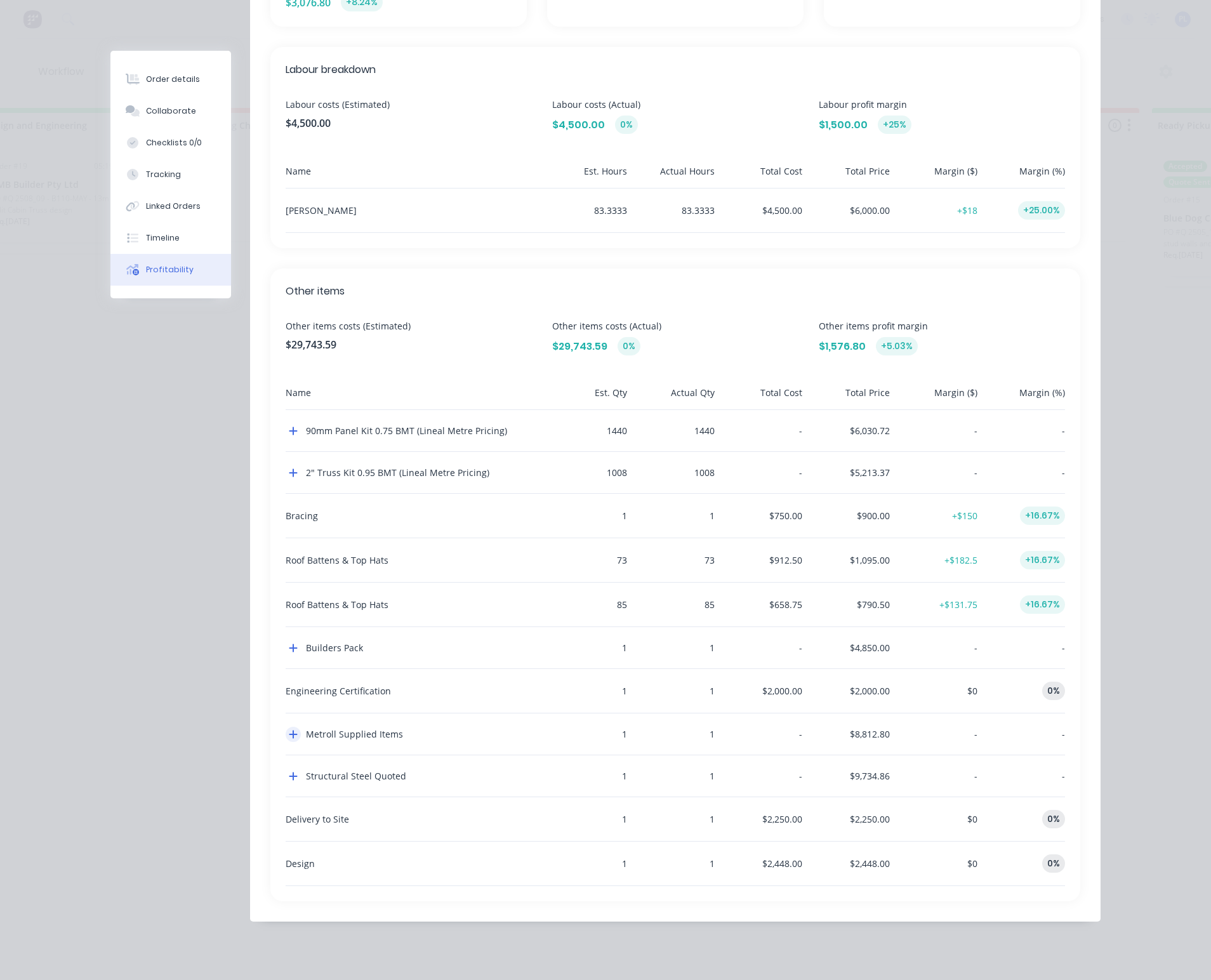
click at [291, 736] on icon "button" at bounding box center [293, 734] width 9 height 11
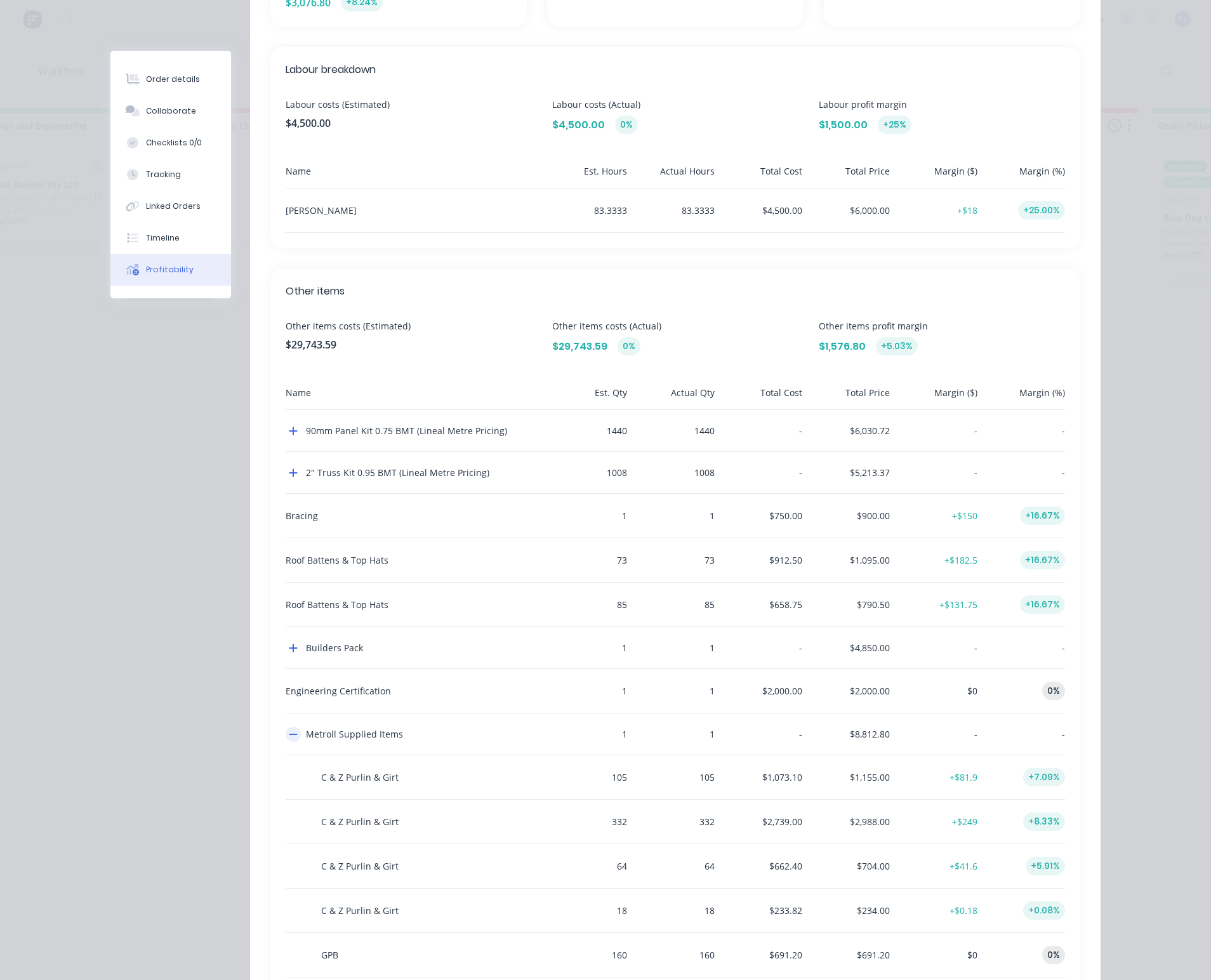
click at [291, 736] on icon "button" at bounding box center [293, 734] width 9 height 11
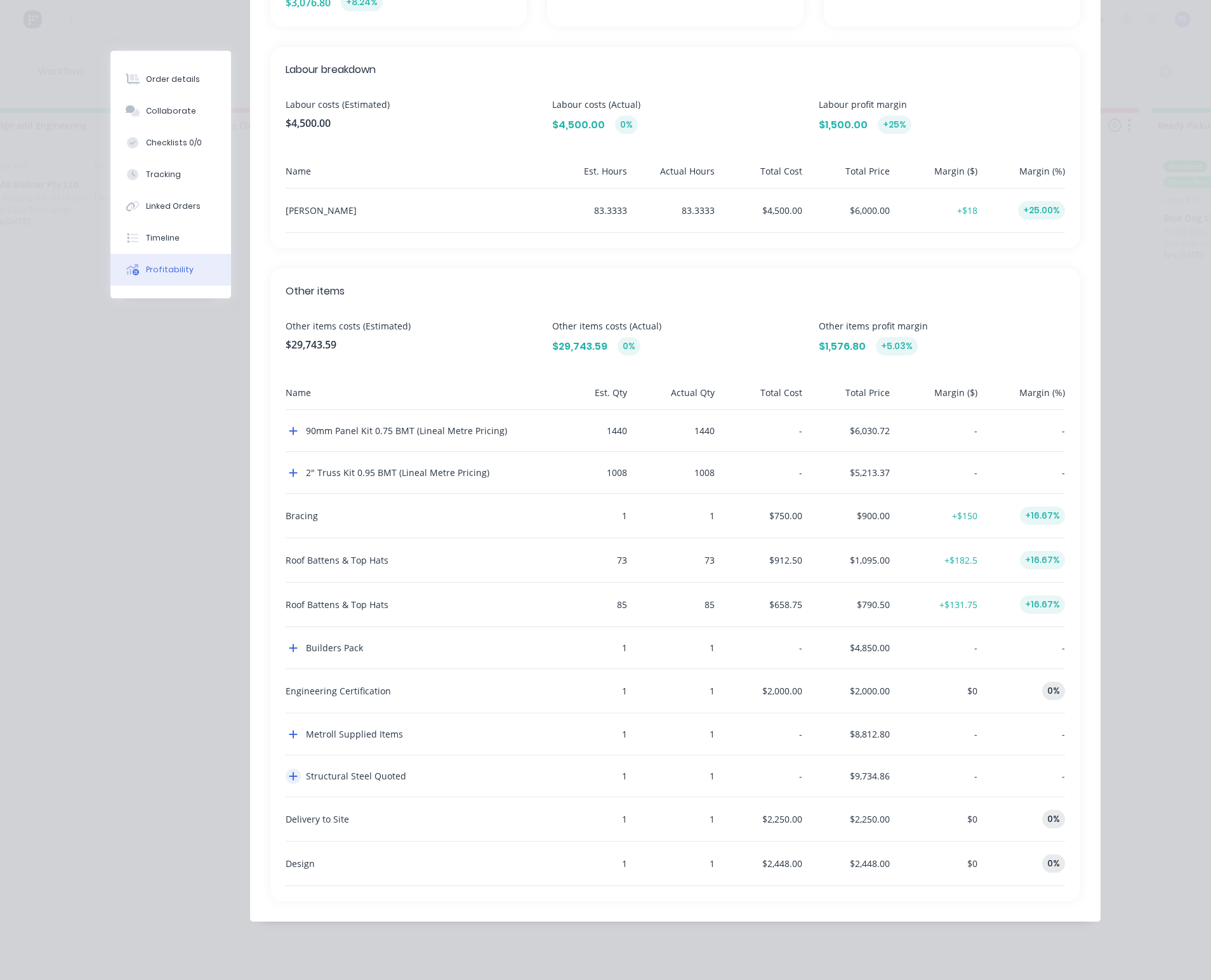
click at [290, 773] on icon "button" at bounding box center [294, 776] width 9 height 9
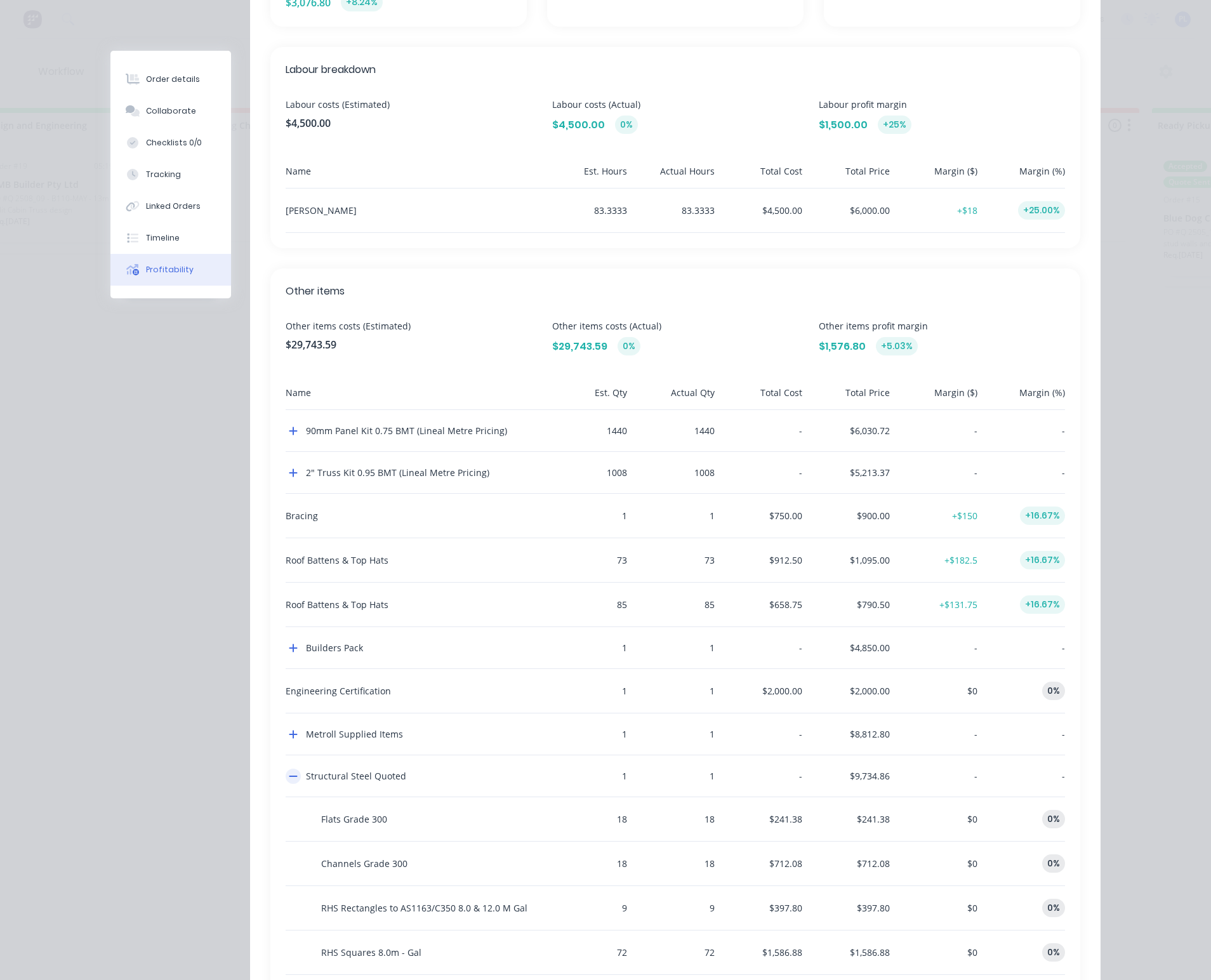
click at [290, 771] on icon "button" at bounding box center [293, 775] width 9 height 11
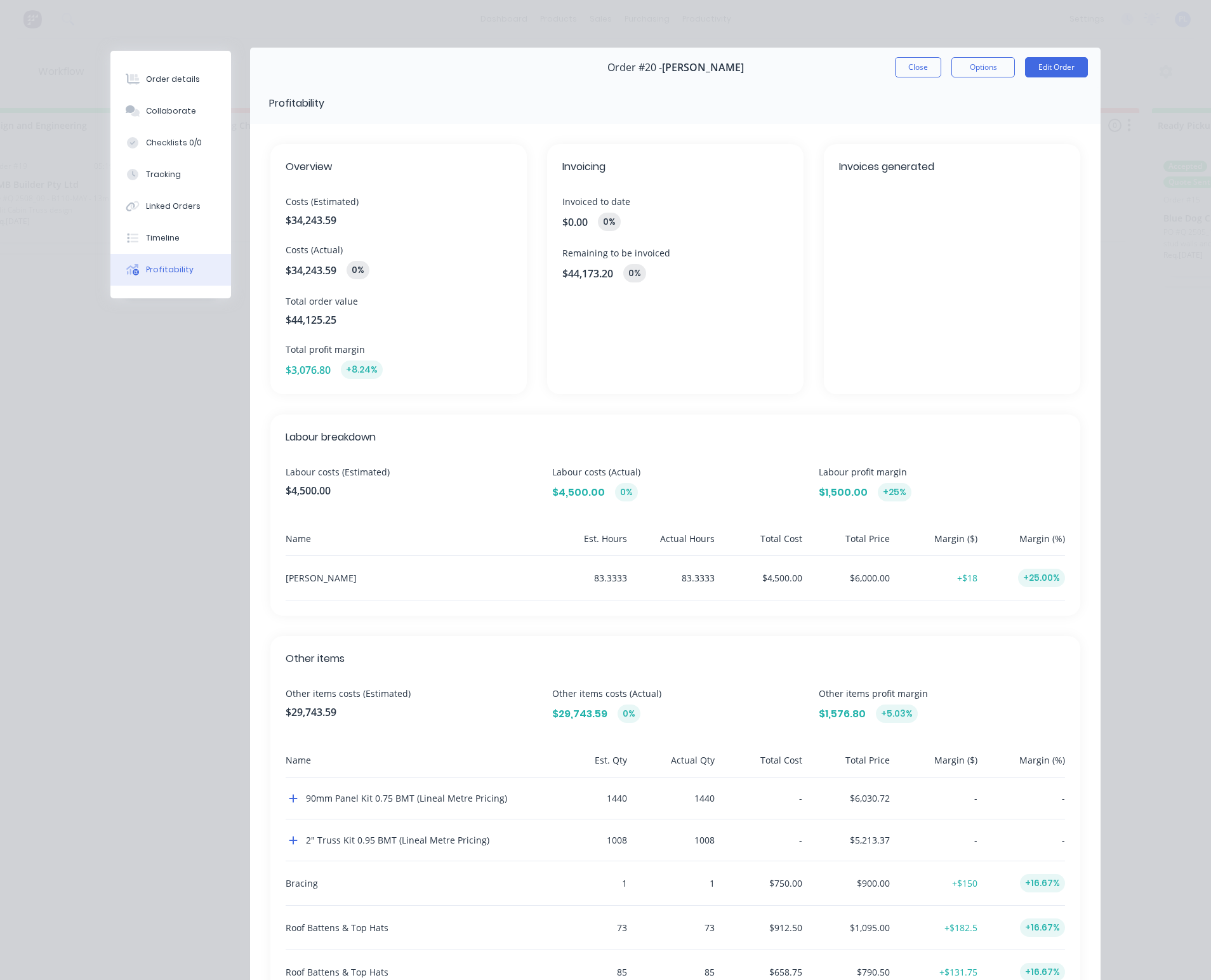
scroll to position [0, 0]
click at [1044, 67] on button "Edit Order" at bounding box center [1057, 70] width 63 height 20
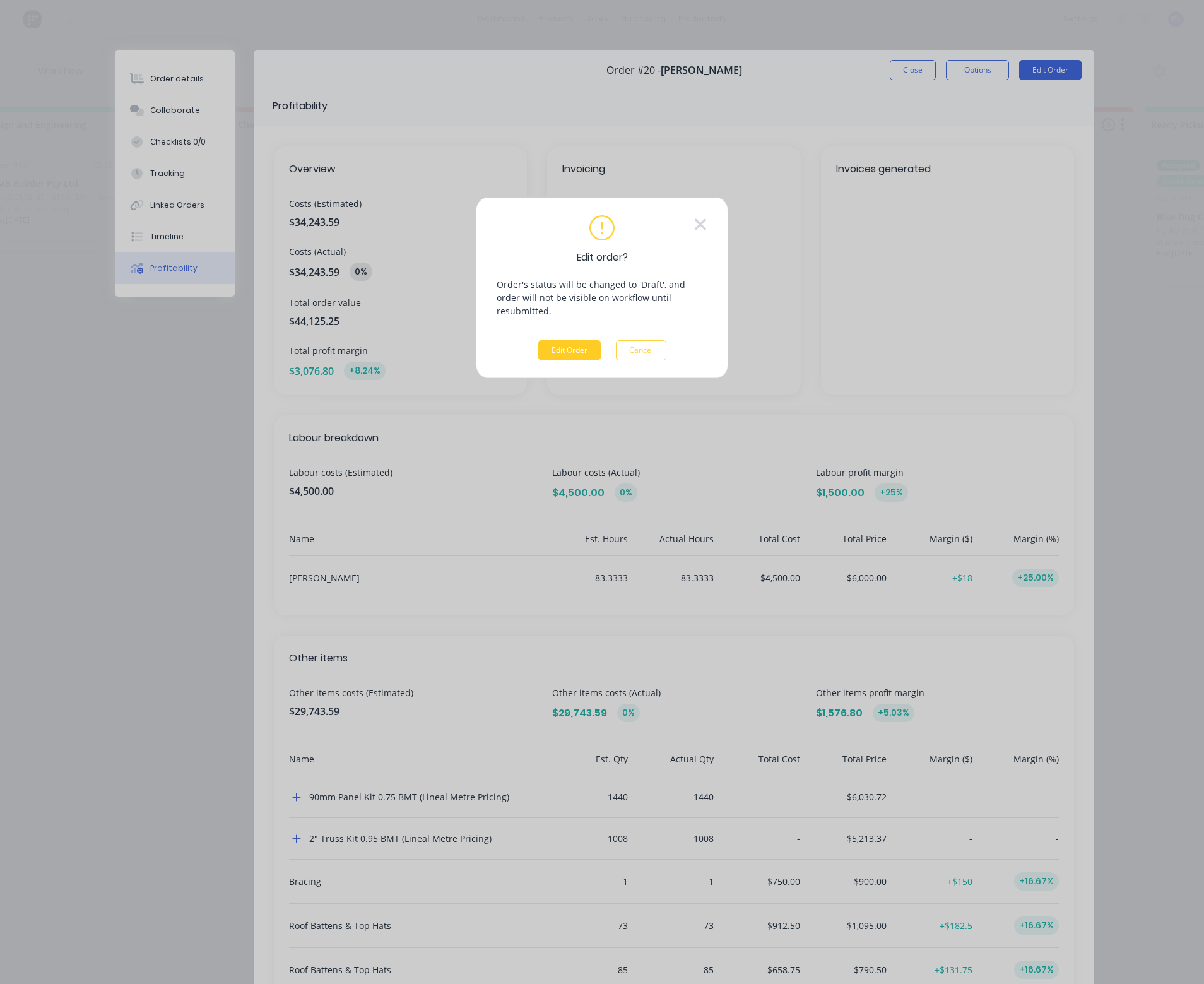
click at [573, 340] on button "Edit Order" at bounding box center [570, 350] width 63 height 20
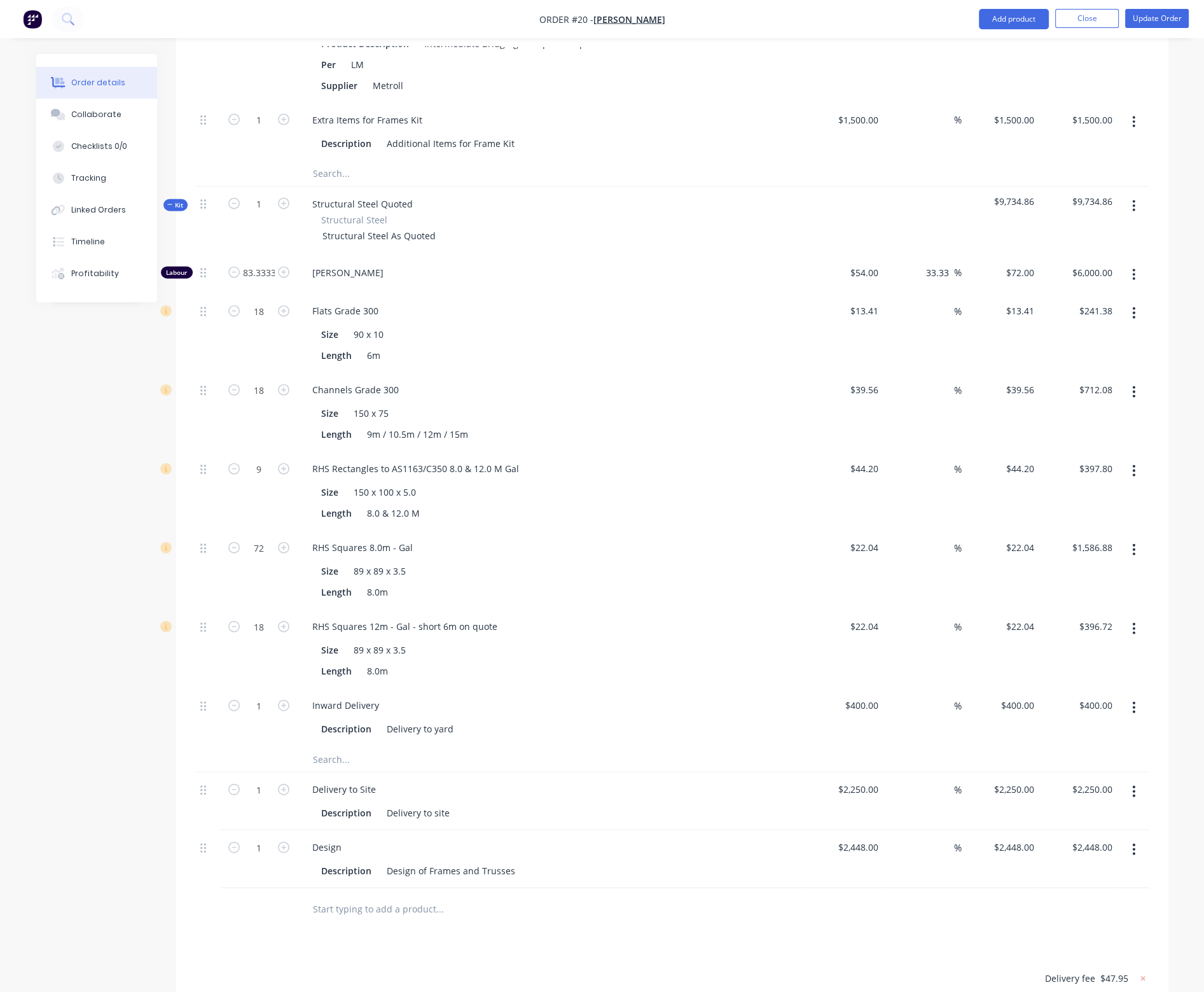
scroll to position [3558, 0]
